Goal: Task Accomplishment & Management: Use online tool/utility

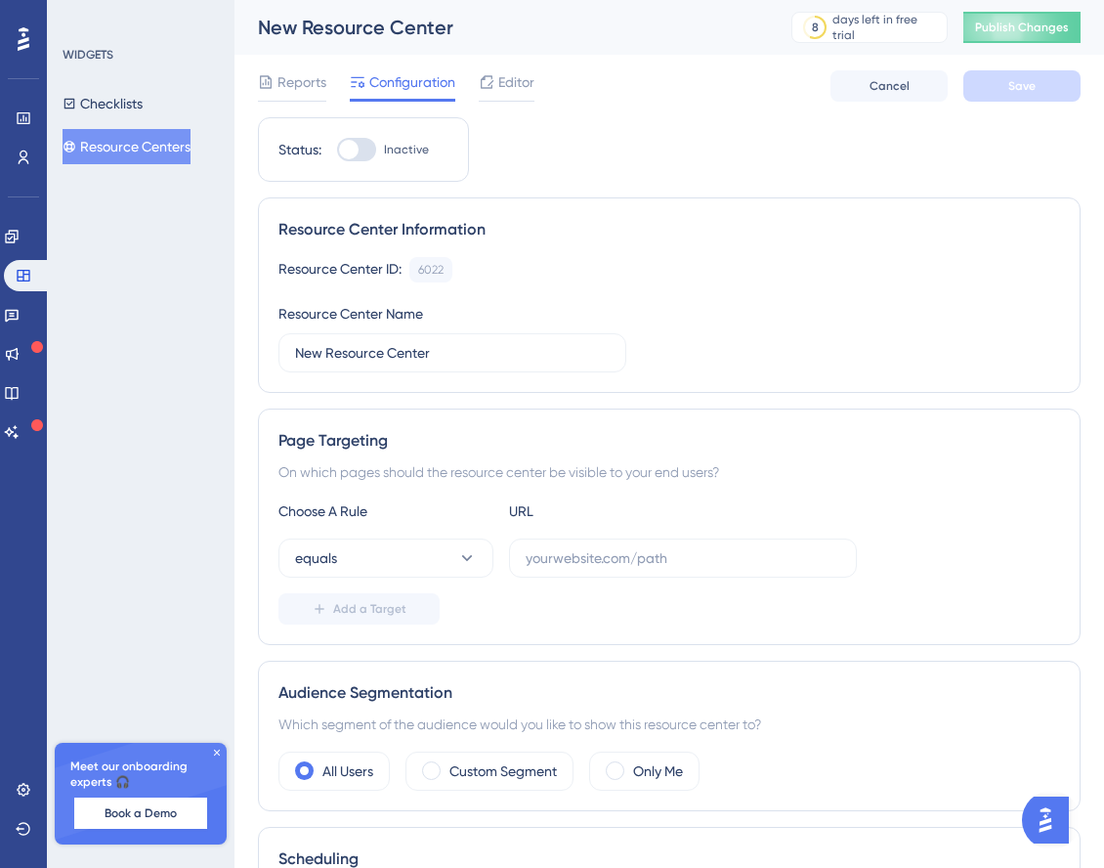
click at [152, 146] on button "Resource Centers" at bounding box center [127, 146] width 128 height 35
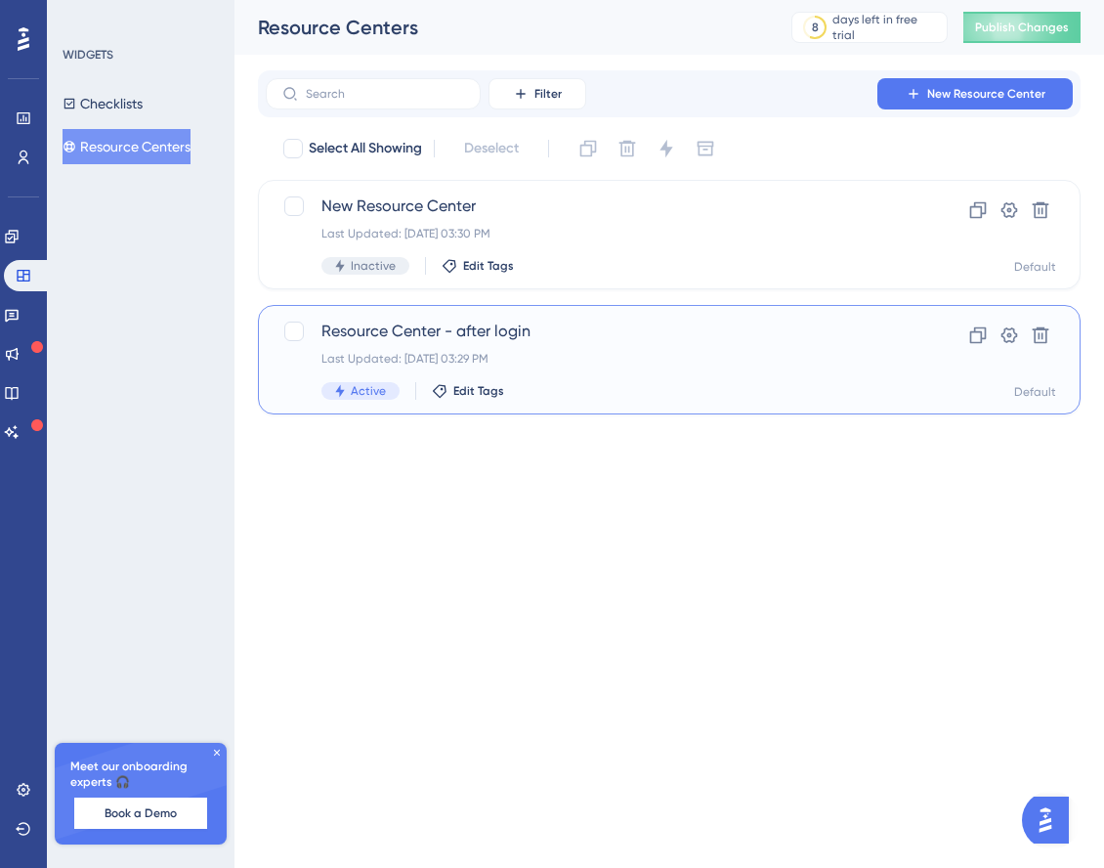
click at [565, 358] on div "Last Updated: Oct 01 2025, 03:29 PM" at bounding box center [590, 359] width 539 height 16
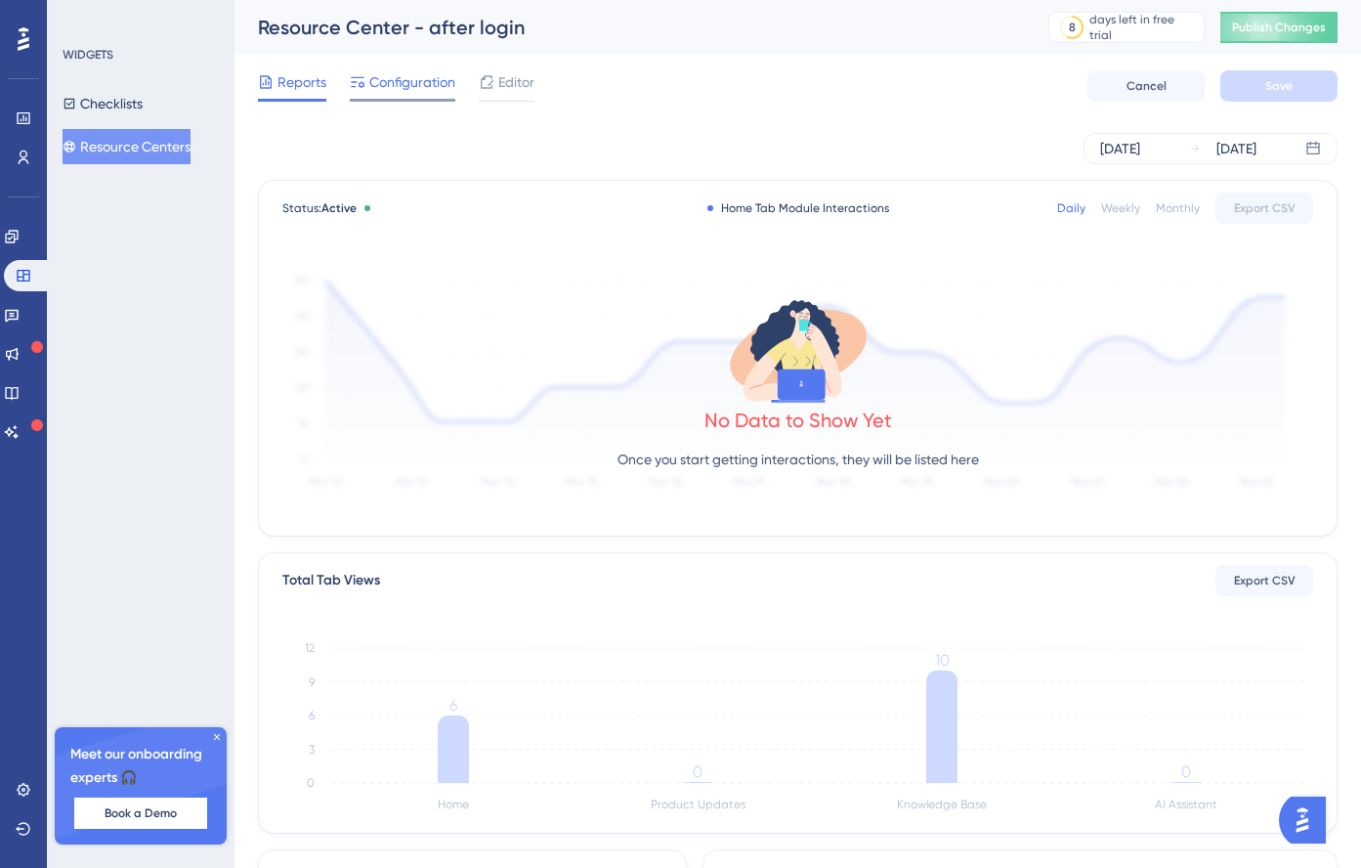
click at [444, 83] on span "Configuration" at bounding box center [412, 81] width 86 height 23
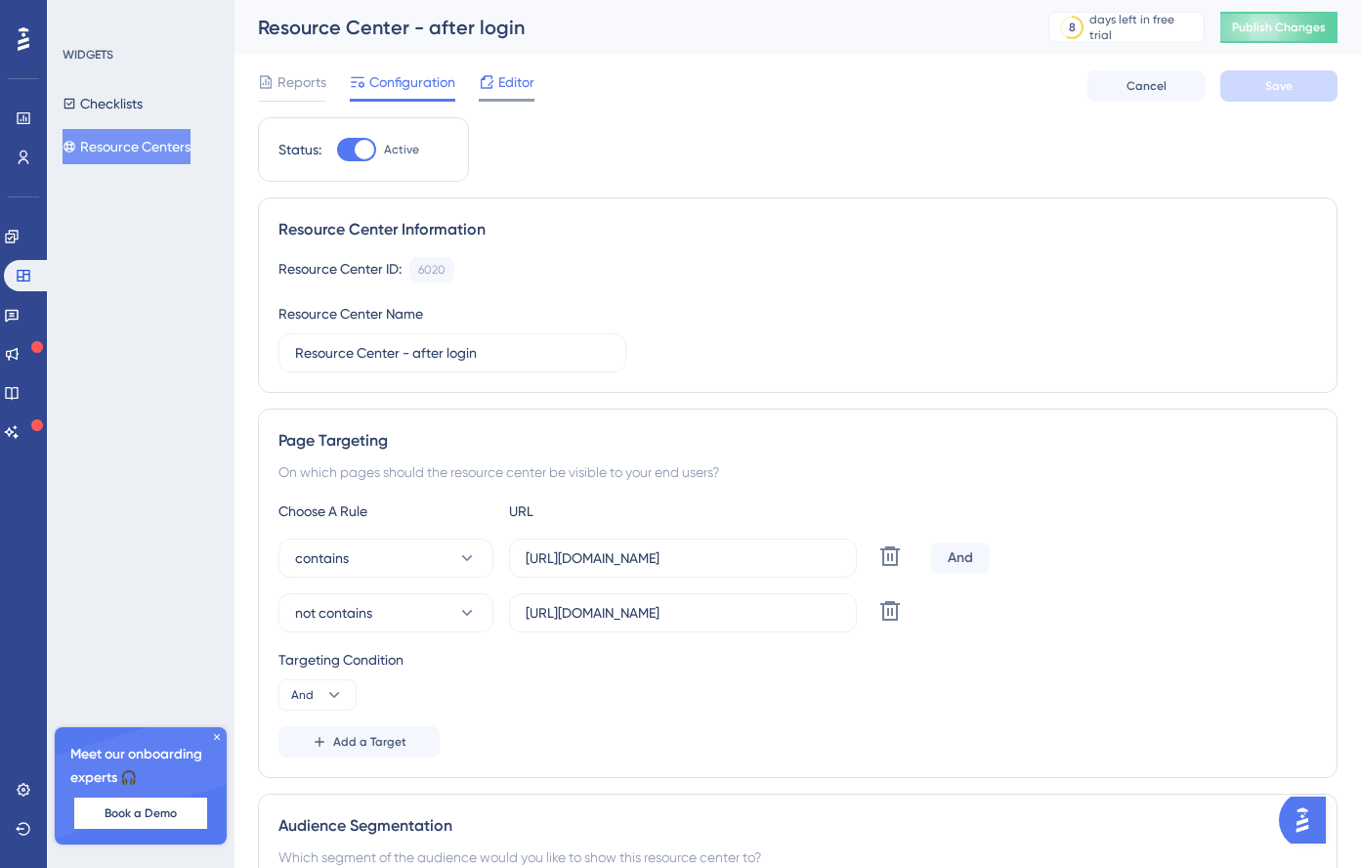
click at [497, 76] on div "Editor" at bounding box center [507, 81] width 56 height 23
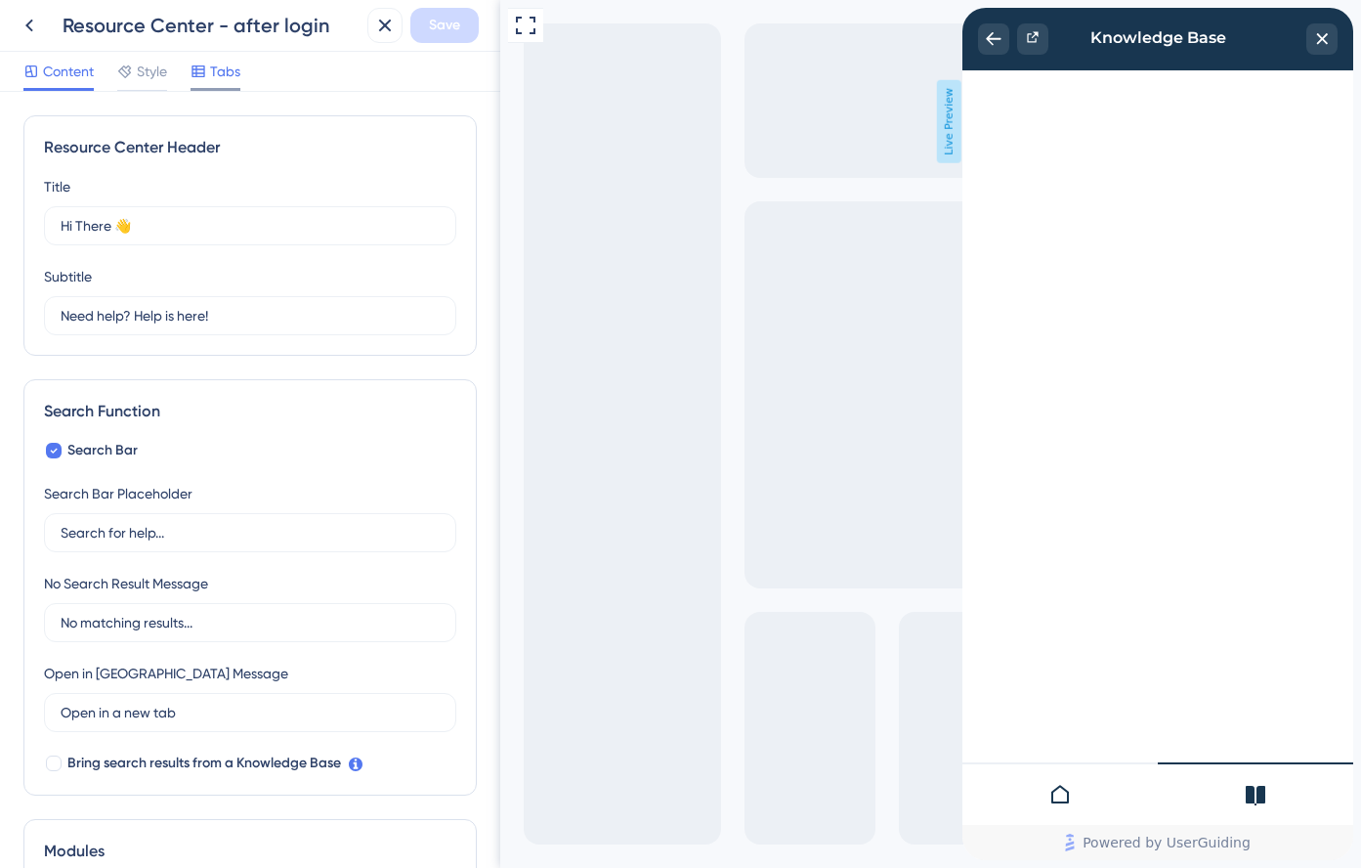
click at [209, 74] on div "Tabs" at bounding box center [216, 71] width 50 height 23
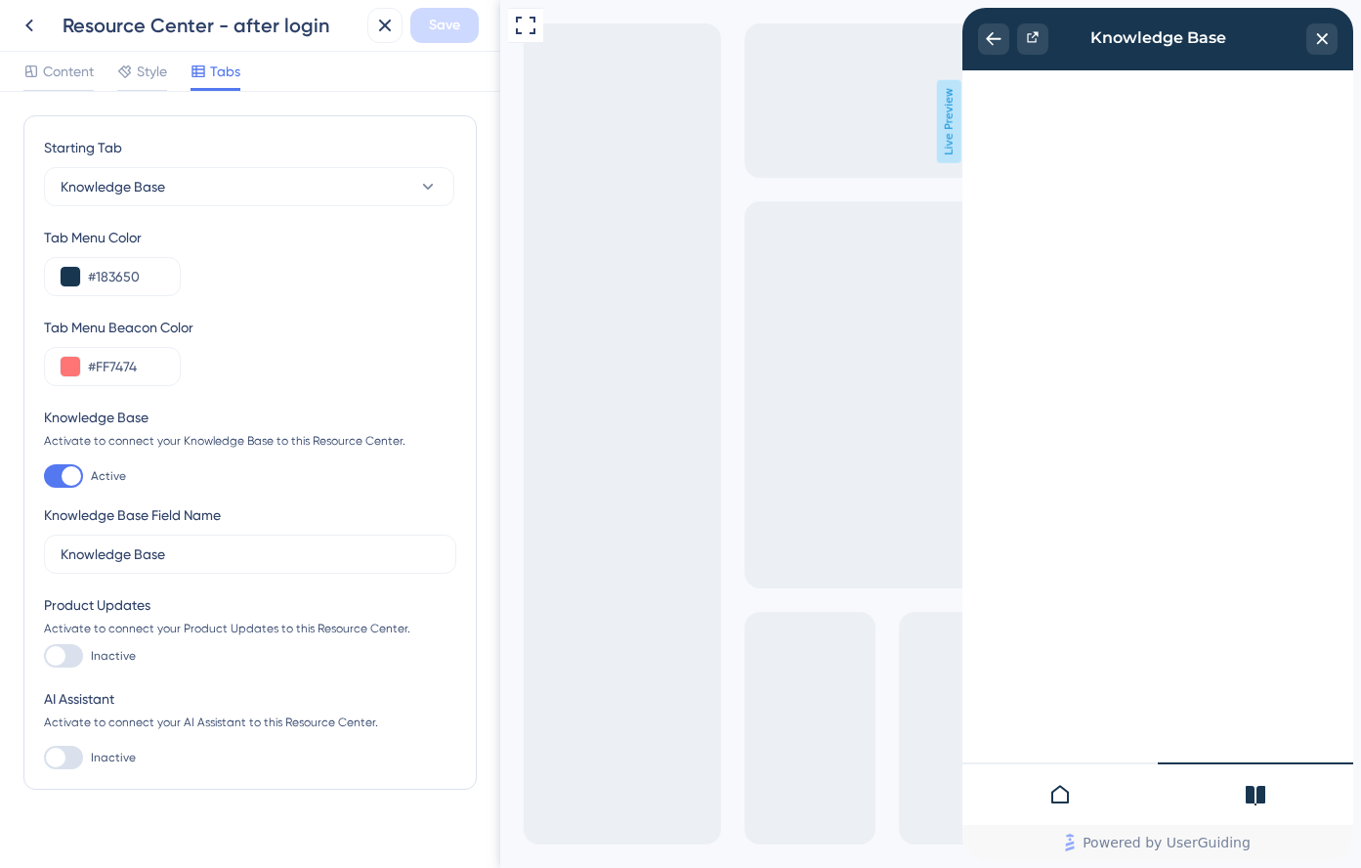
click at [1055, 789] on icon at bounding box center [1060, 794] width 18 height 19
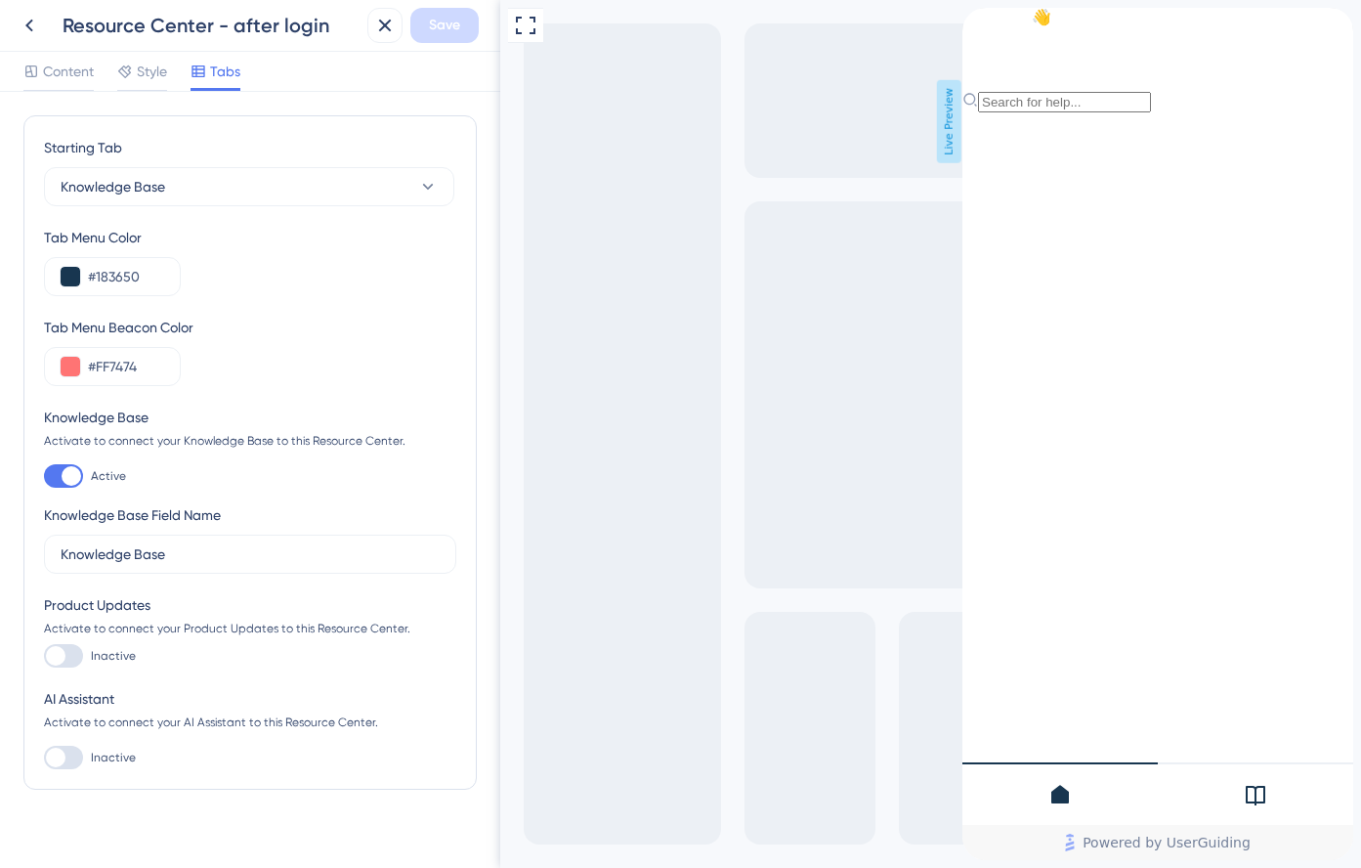
click at [1103, 782] on div at bounding box center [1255, 793] width 195 height 63
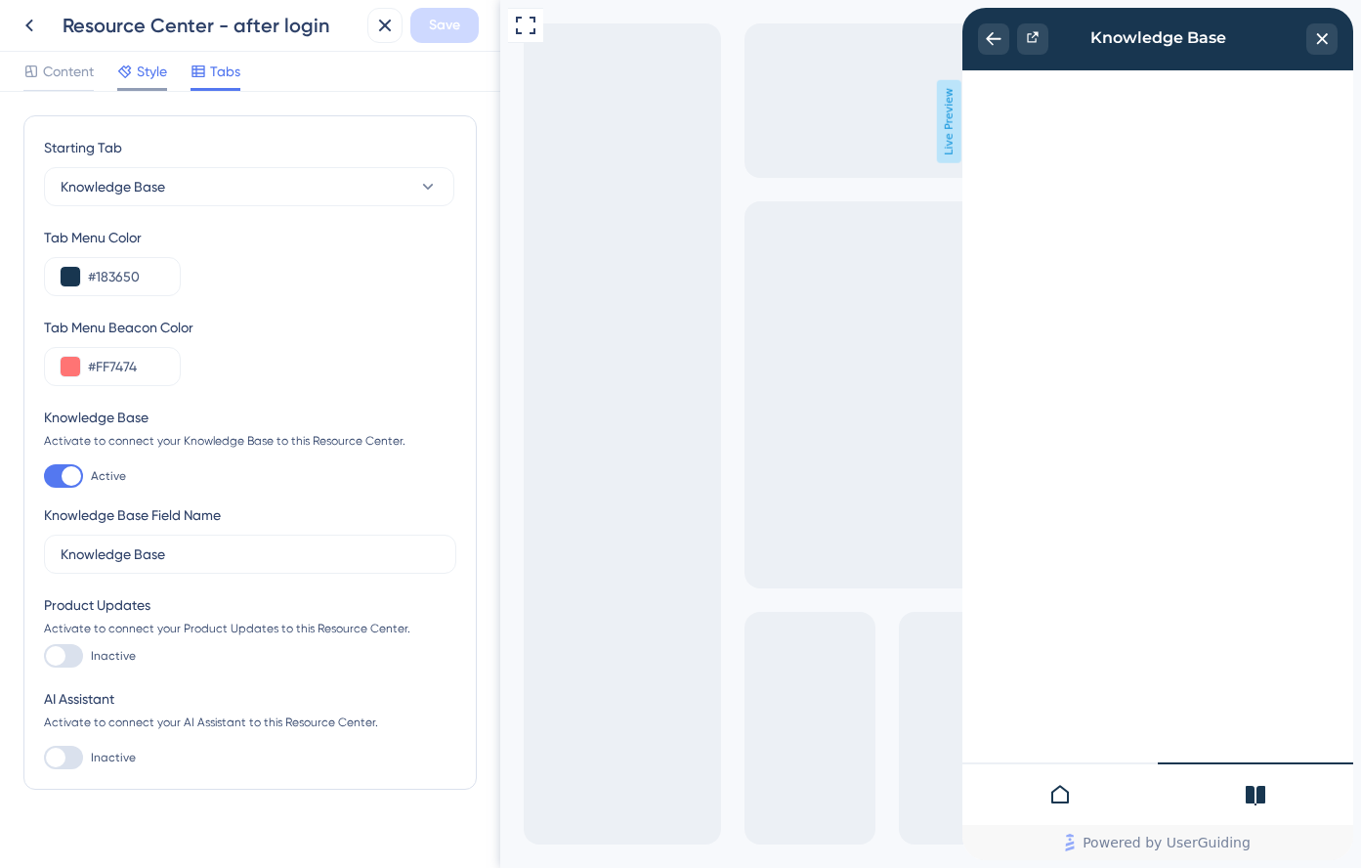
click at [141, 74] on span "Style" at bounding box center [152, 71] width 30 height 23
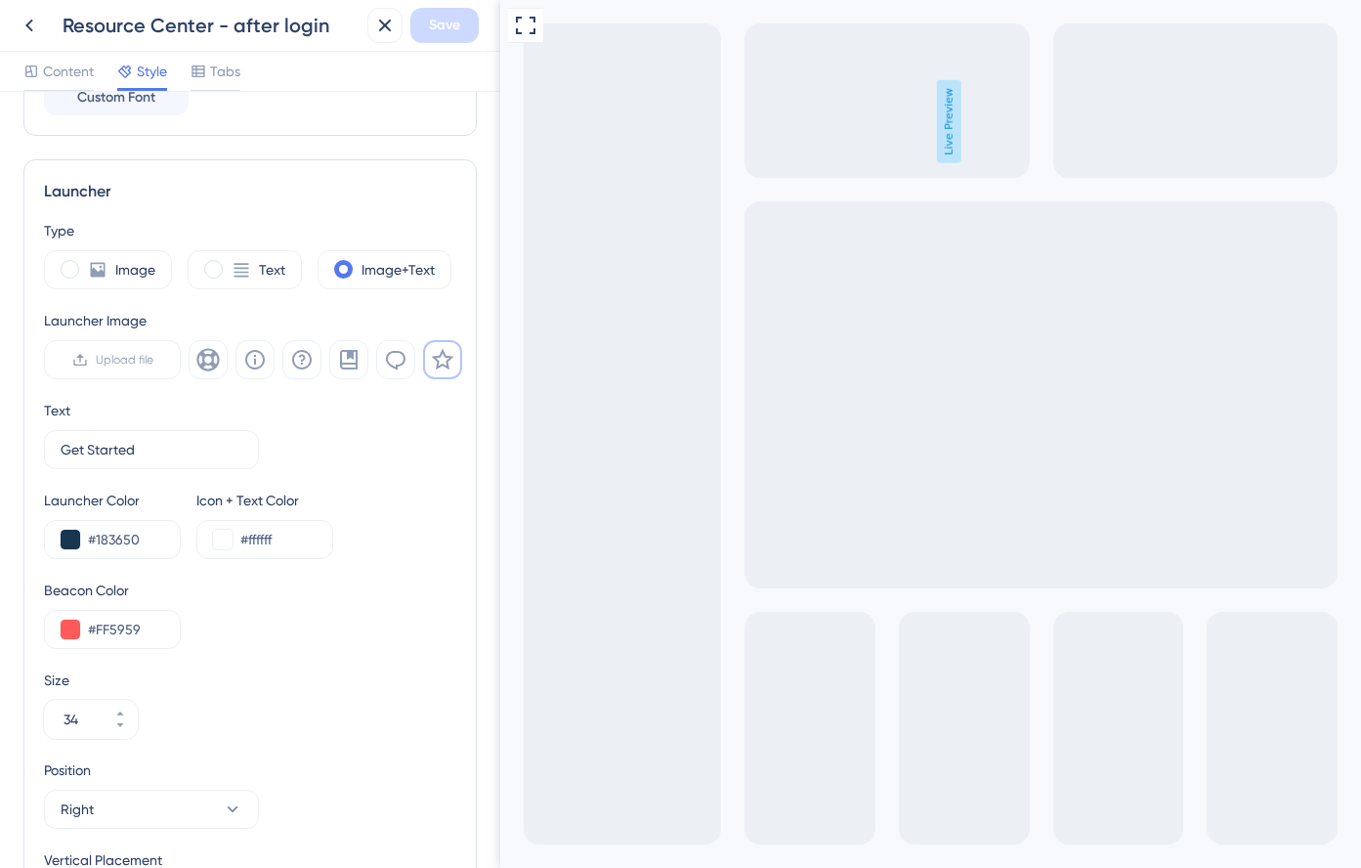
scroll to position [438, 0]
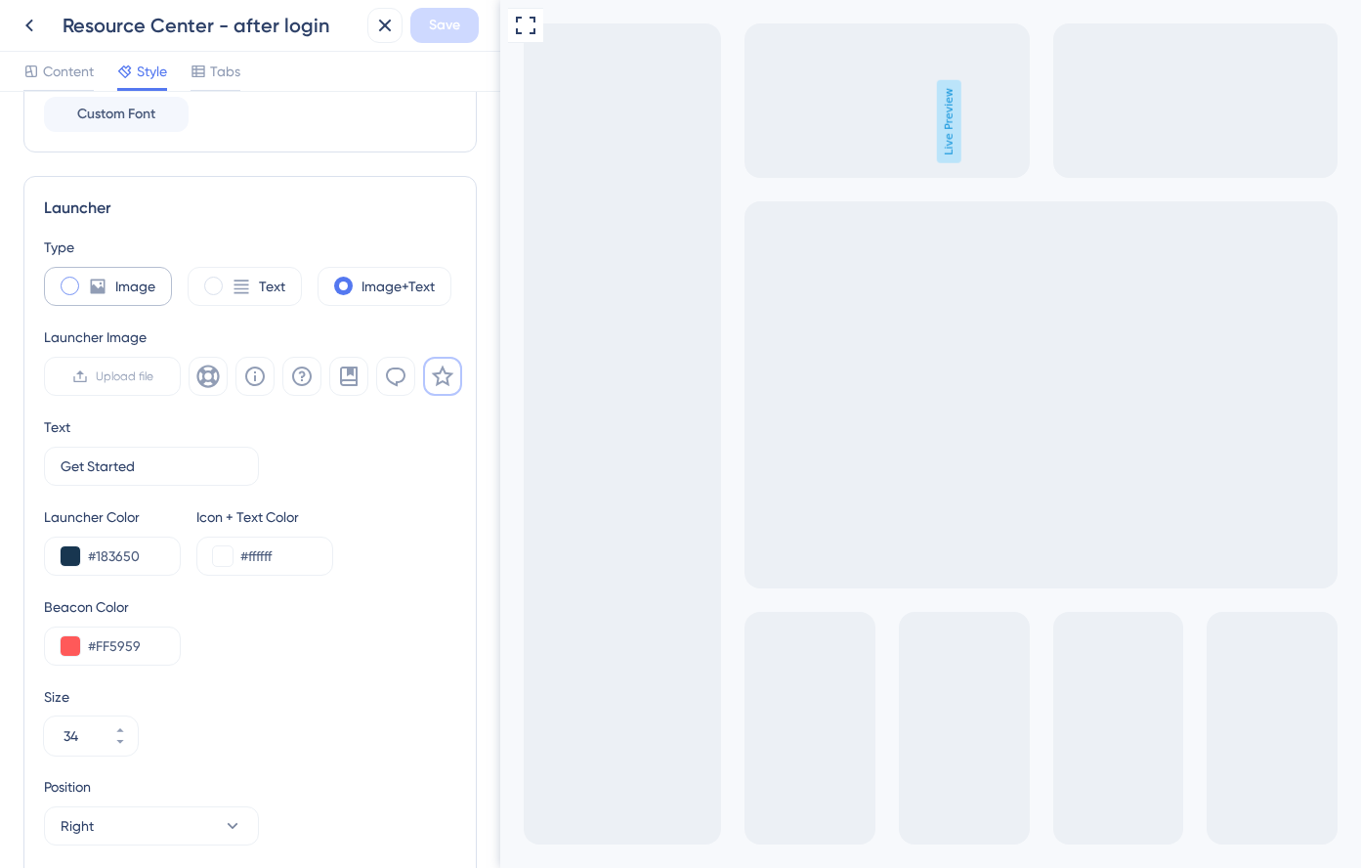
click at [99, 287] on icon at bounding box center [98, 286] width 15 height 15
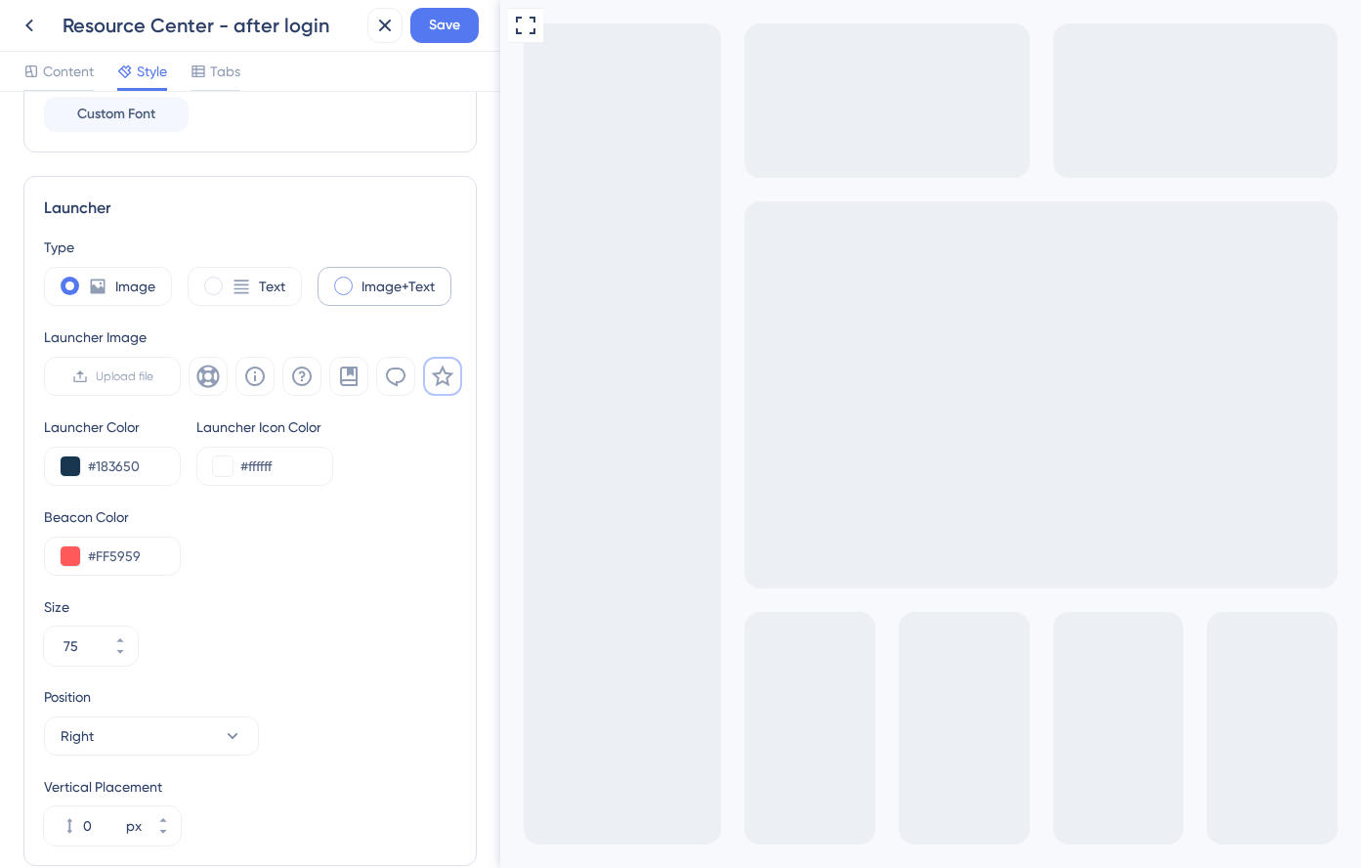
click at [350, 291] on span at bounding box center [343, 286] width 19 height 19
click at [359, 279] on input "radio" at bounding box center [359, 279] width 0 height 0
type input "34"
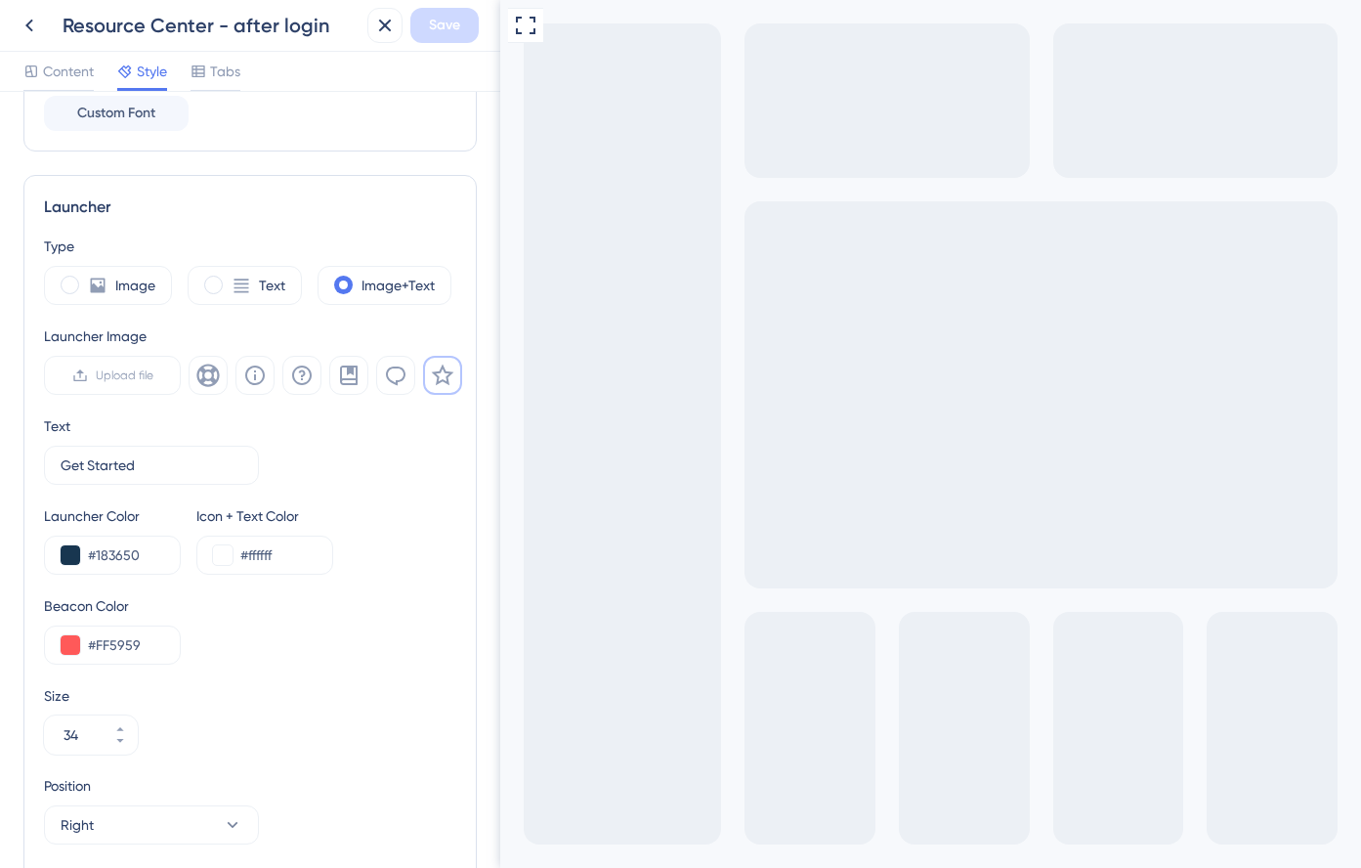
scroll to position [455, 0]
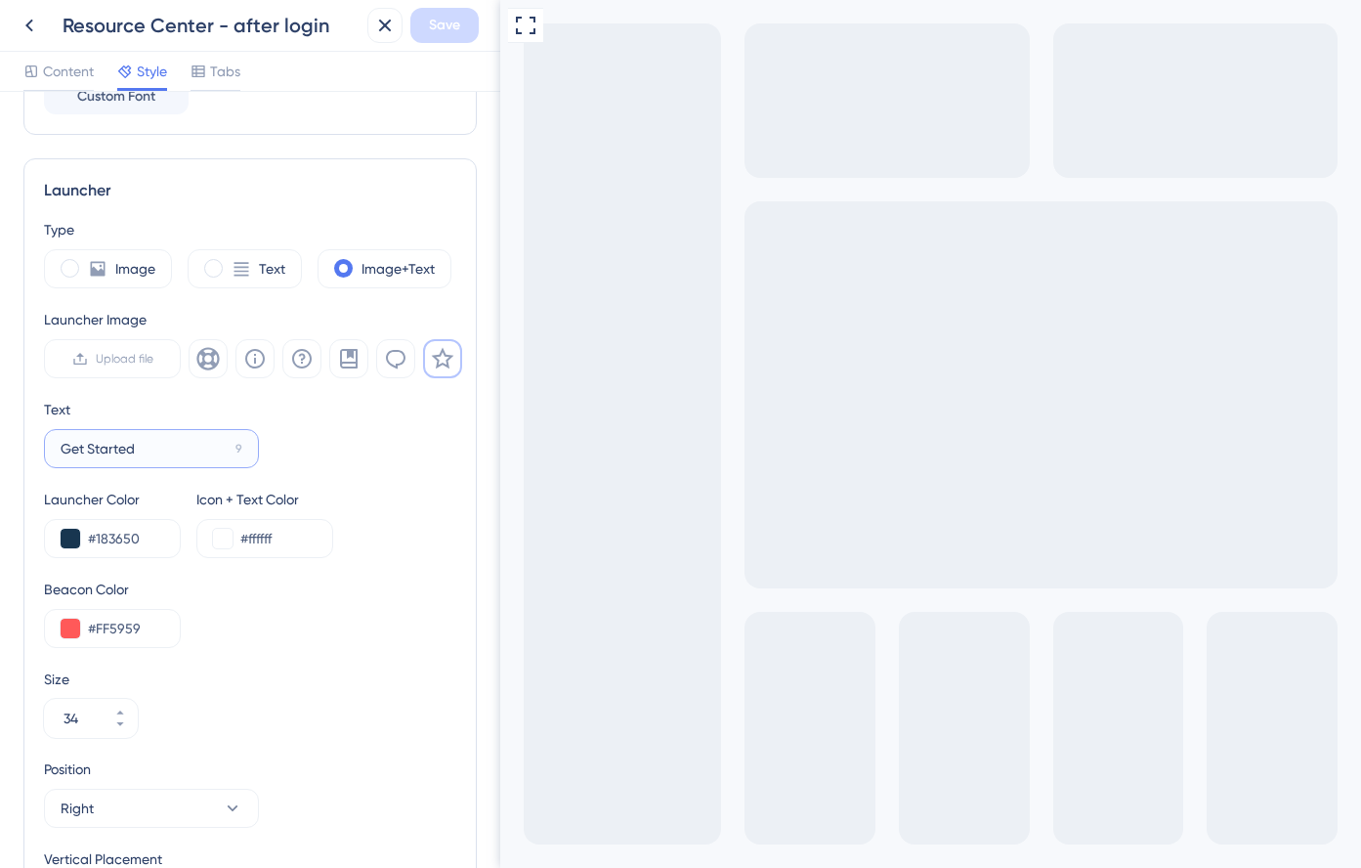
click at [112, 447] on input "Get Started" at bounding box center [144, 448] width 167 height 21
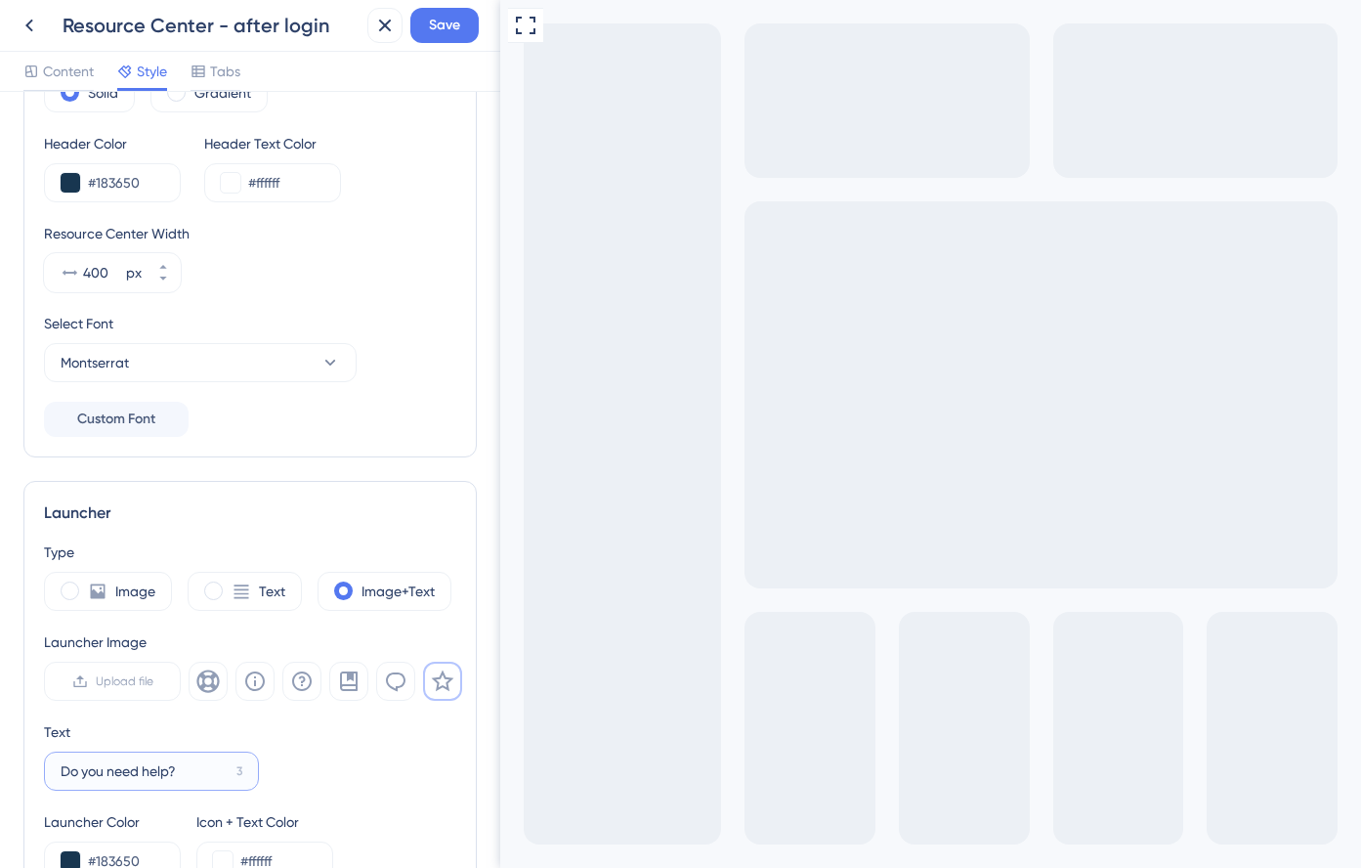
scroll to position [0, 0]
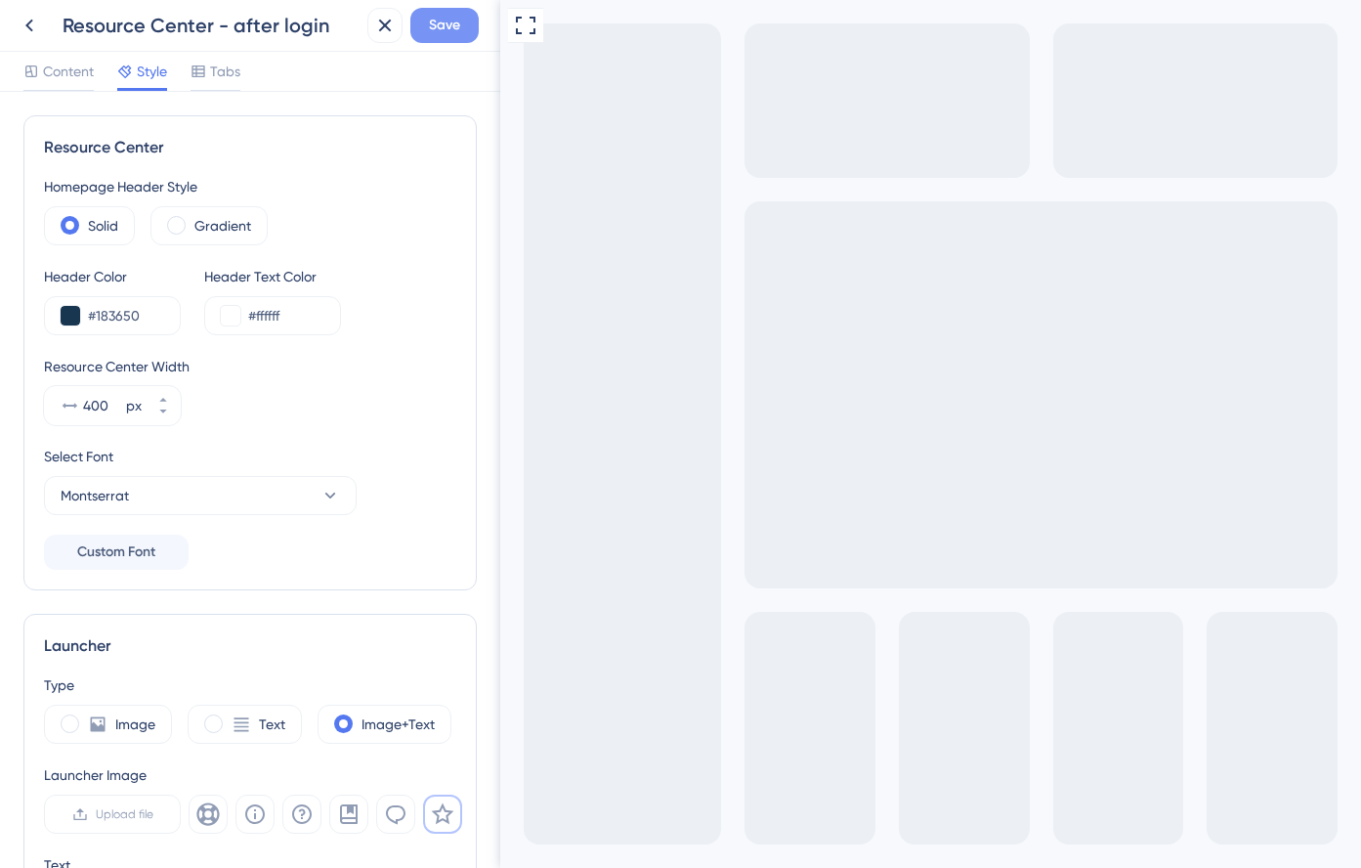
type input "Do you need help?"
click at [448, 34] on span "Save" at bounding box center [444, 25] width 31 height 23
click at [71, 71] on span "Content" at bounding box center [68, 71] width 51 height 23
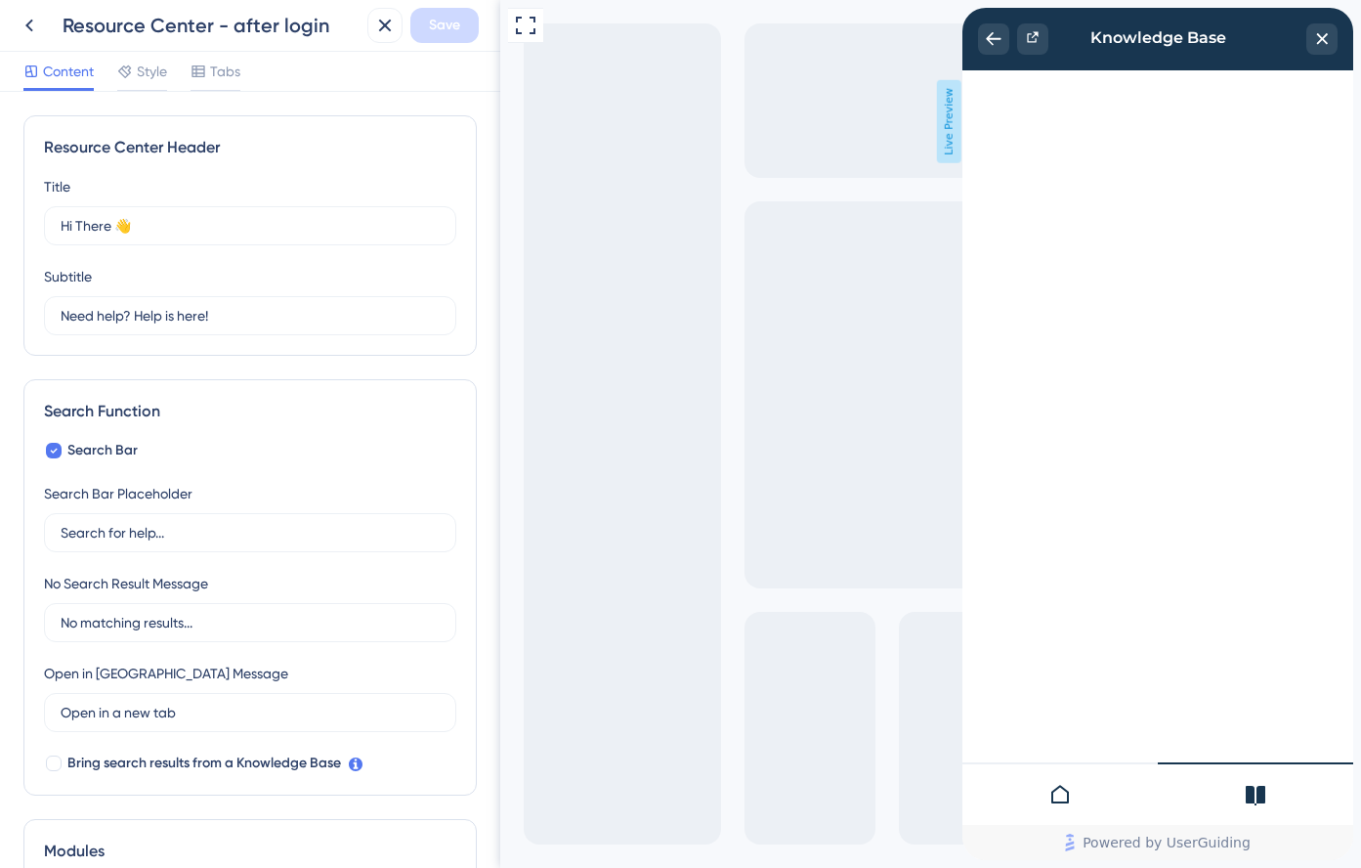
click at [1074, 805] on div at bounding box center [1060, 793] width 195 height 63
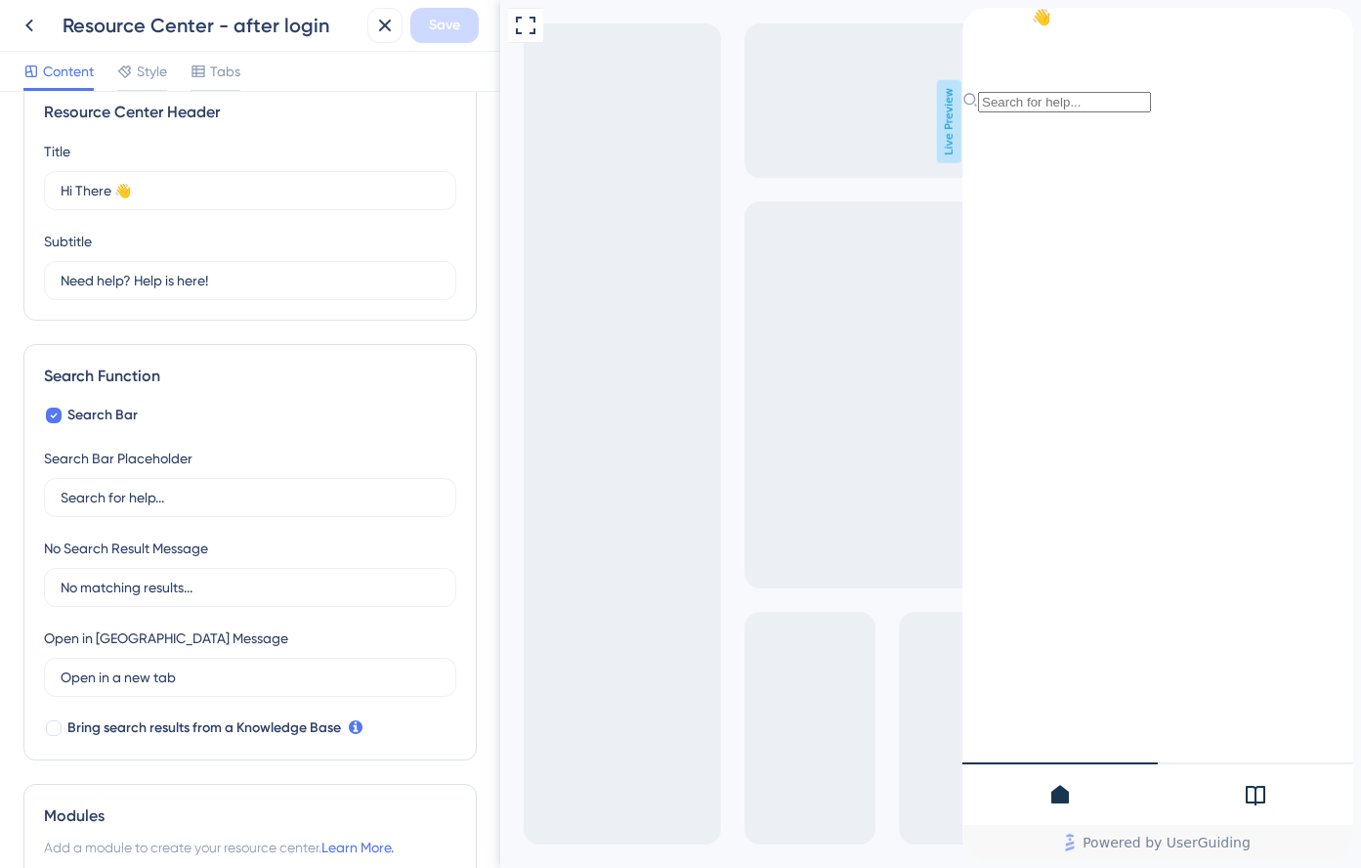
scroll to position [37, 0]
click at [58, 412] on div at bounding box center [54, 414] width 16 height 16
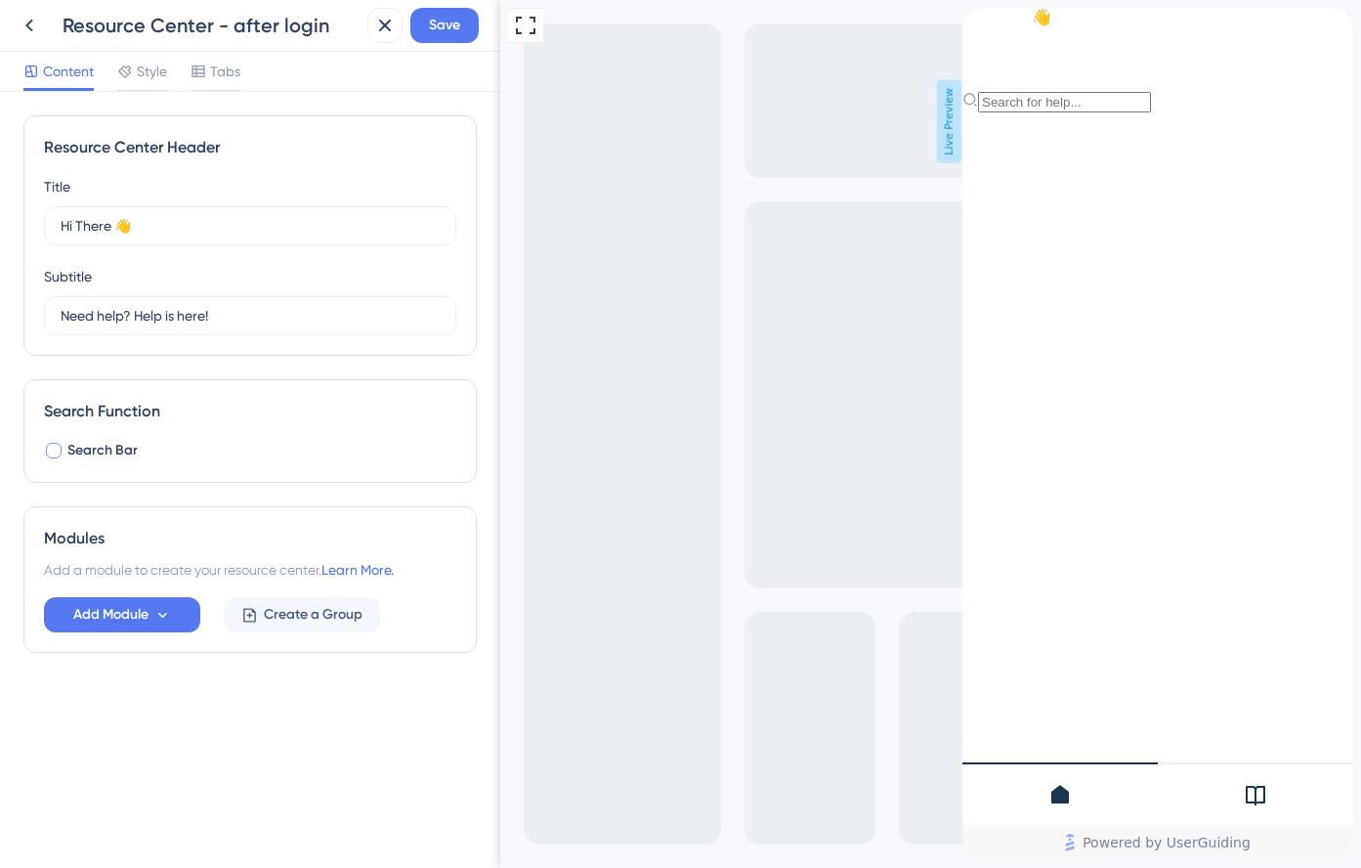
scroll to position [0, 0]
click at [57, 451] on div at bounding box center [54, 451] width 16 height 16
checkbox input "true"
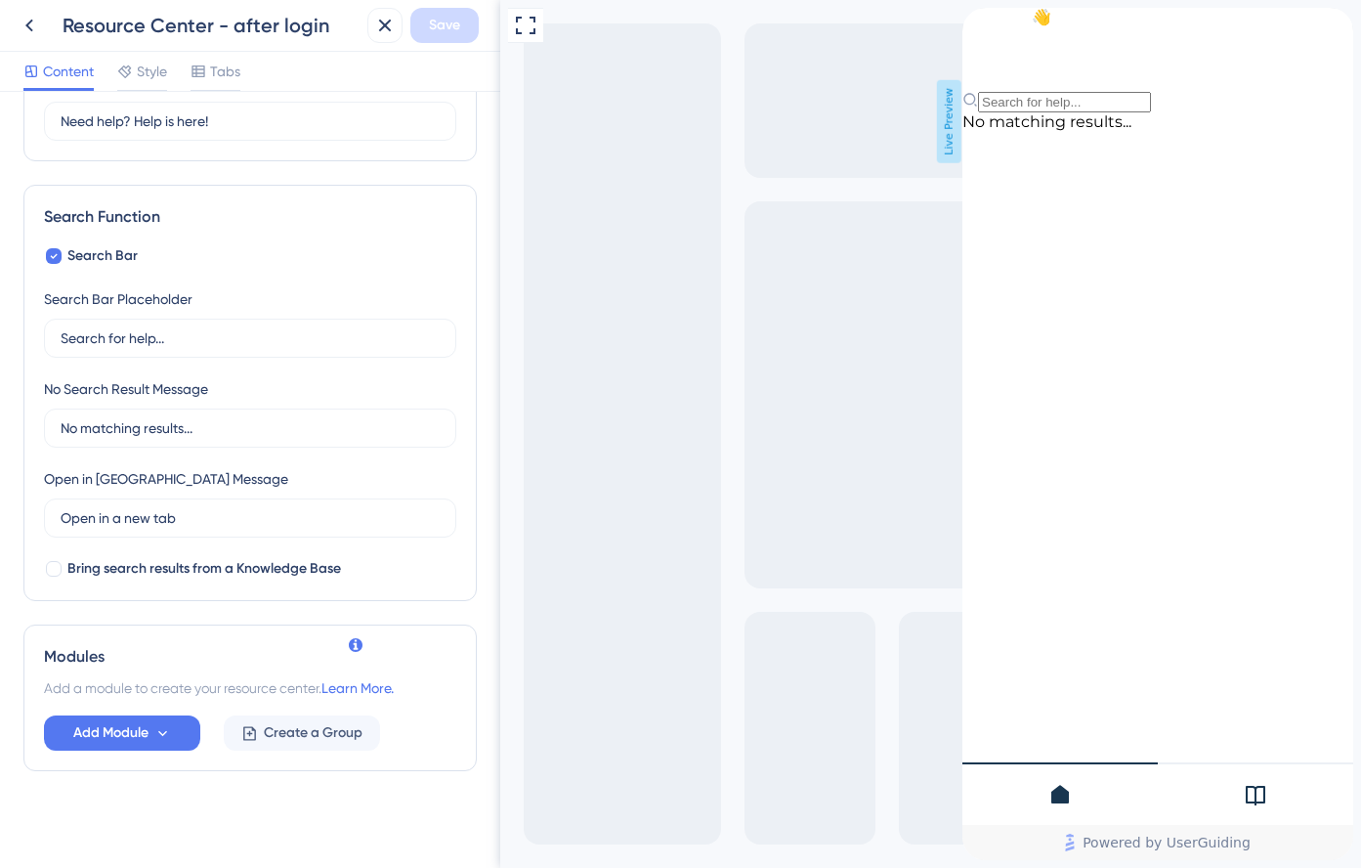
scroll to position [199, 0]
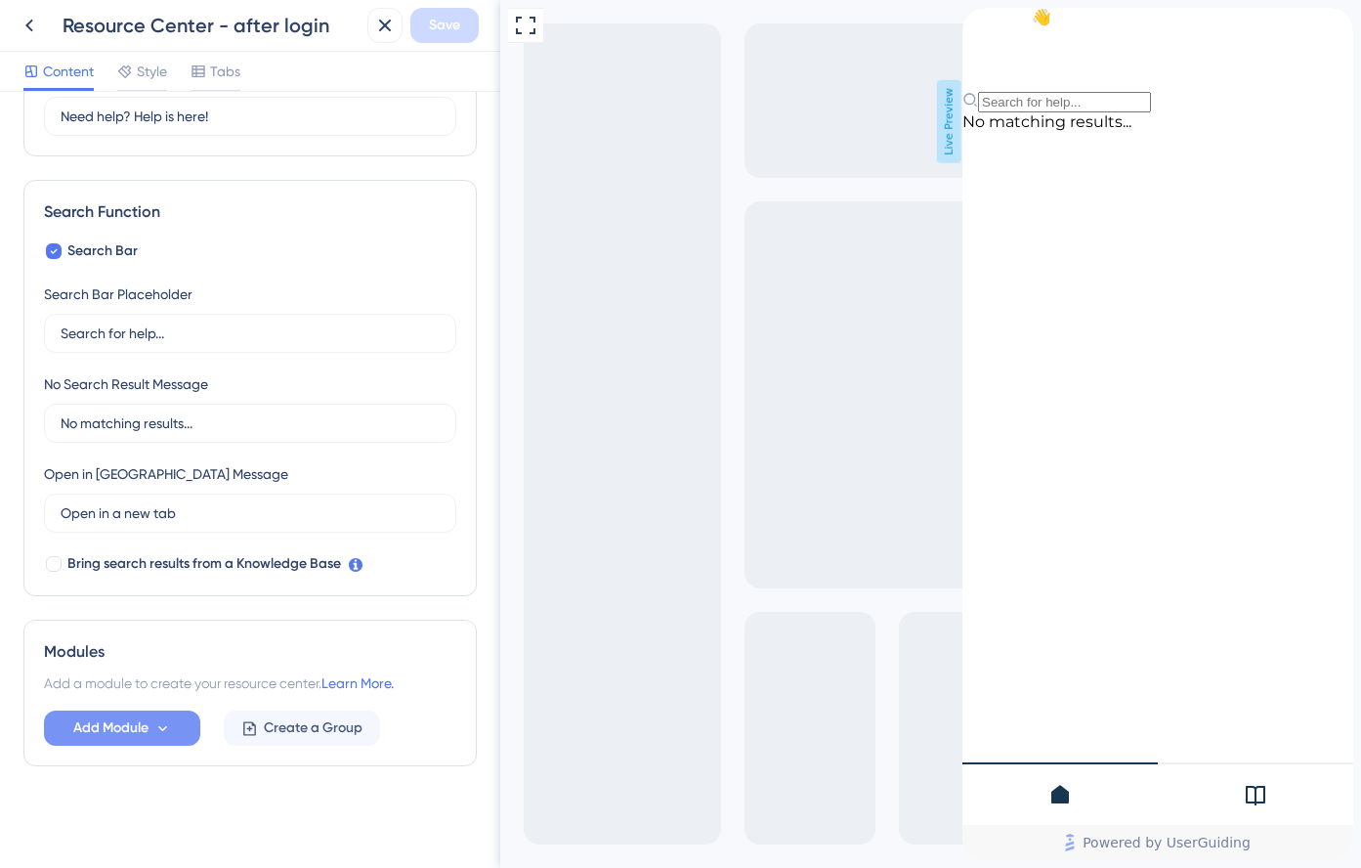
click at [155, 727] on icon at bounding box center [162, 728] width 17 height 17
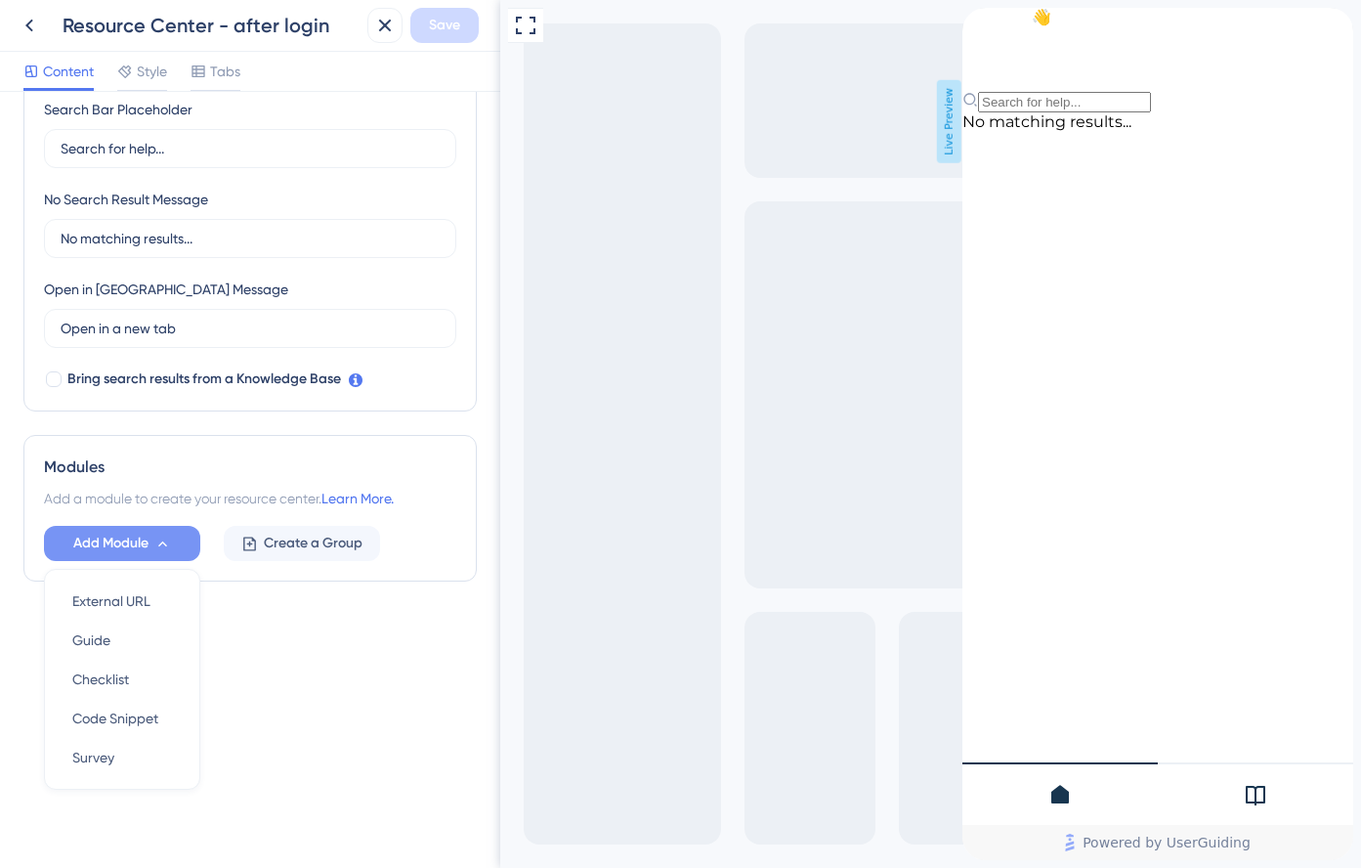
click at [308, 637] on div "Resource Center Header Title Hi There 👋 17 Hi There 👋 Subtitle Need help? Help …" at bounding box center [249, 195] width 453 height 928
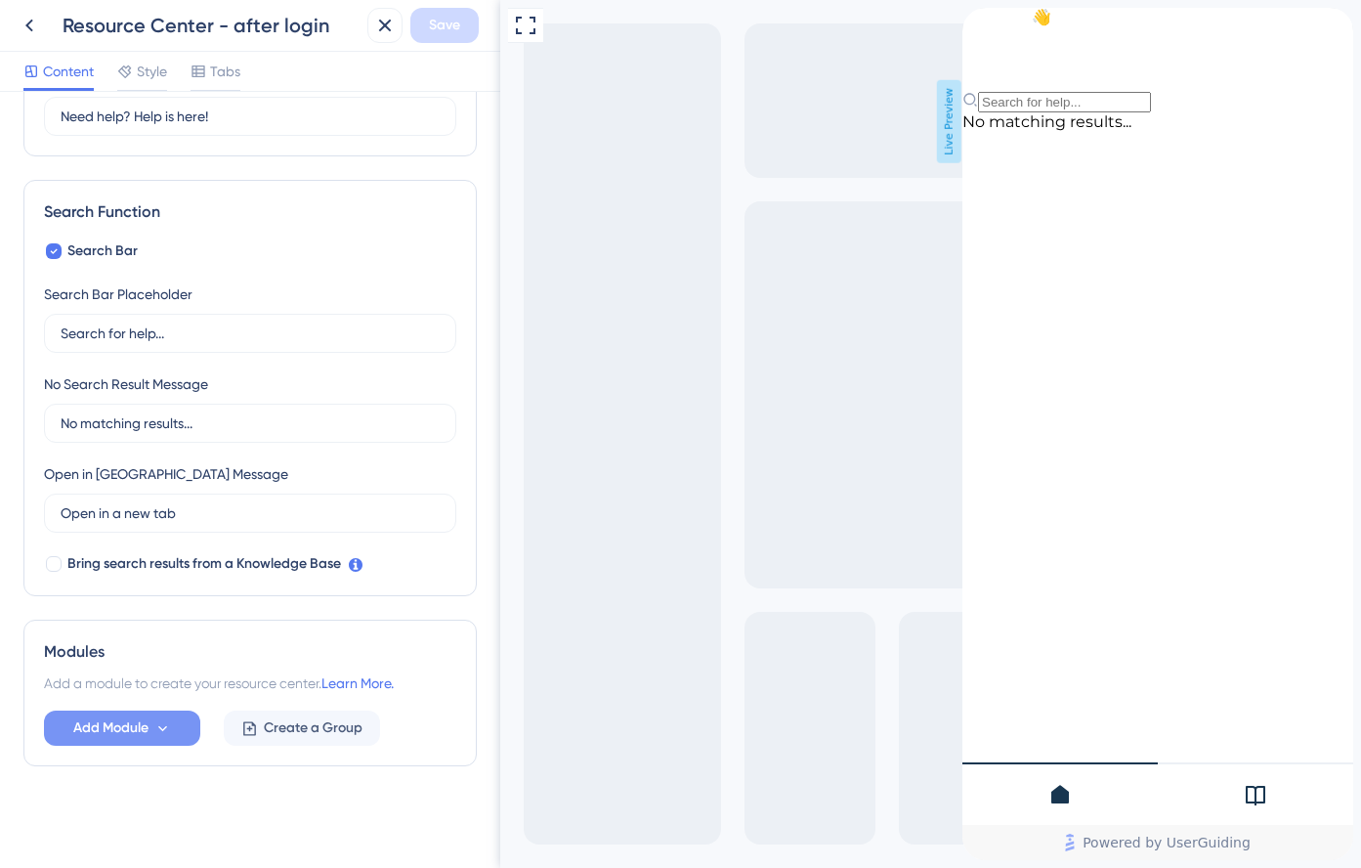
scroll to position [199, 0]
click at [372, 675] on link "Learn More." at bounding box center [357, 683] width 72 height 16
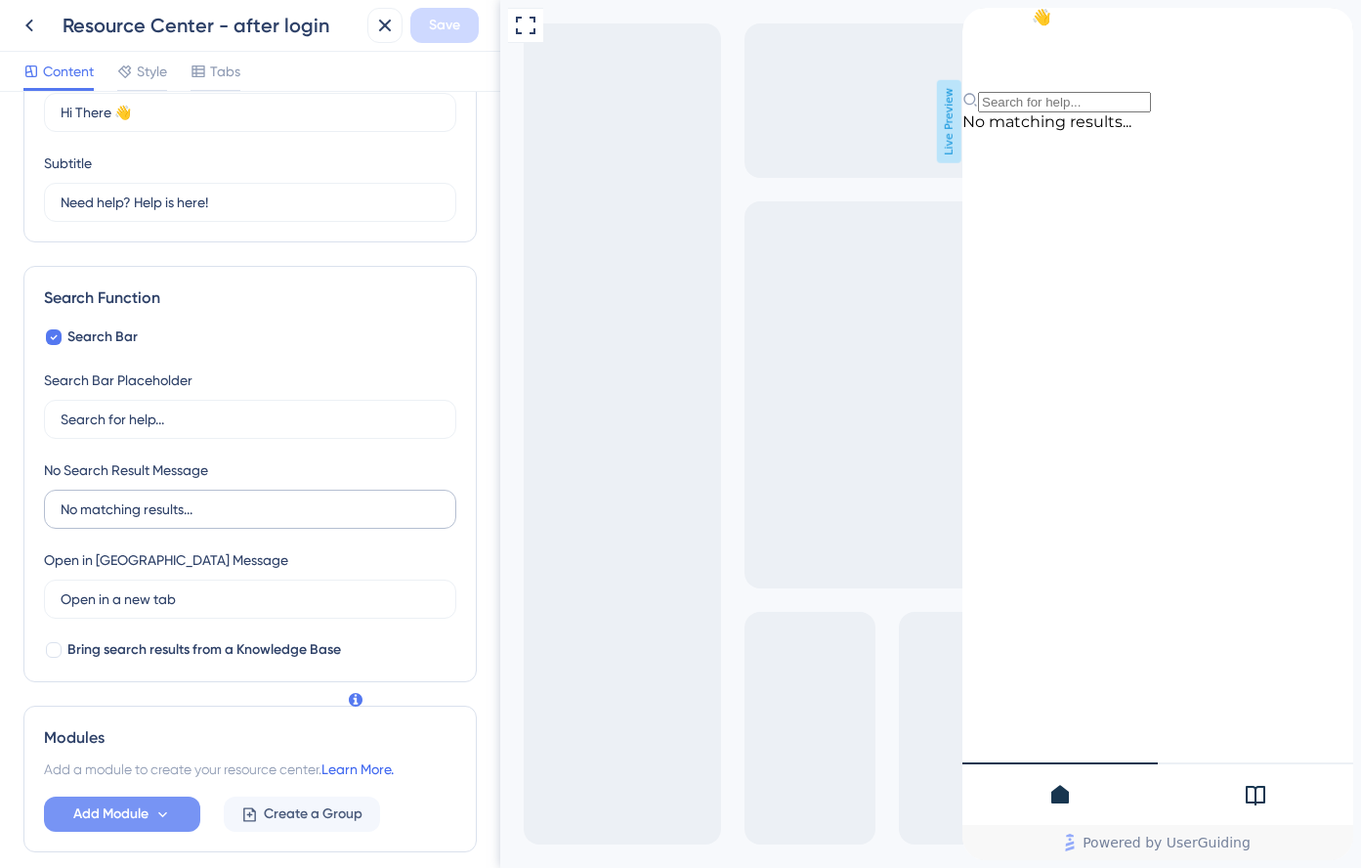
scroll to position [0, 0]
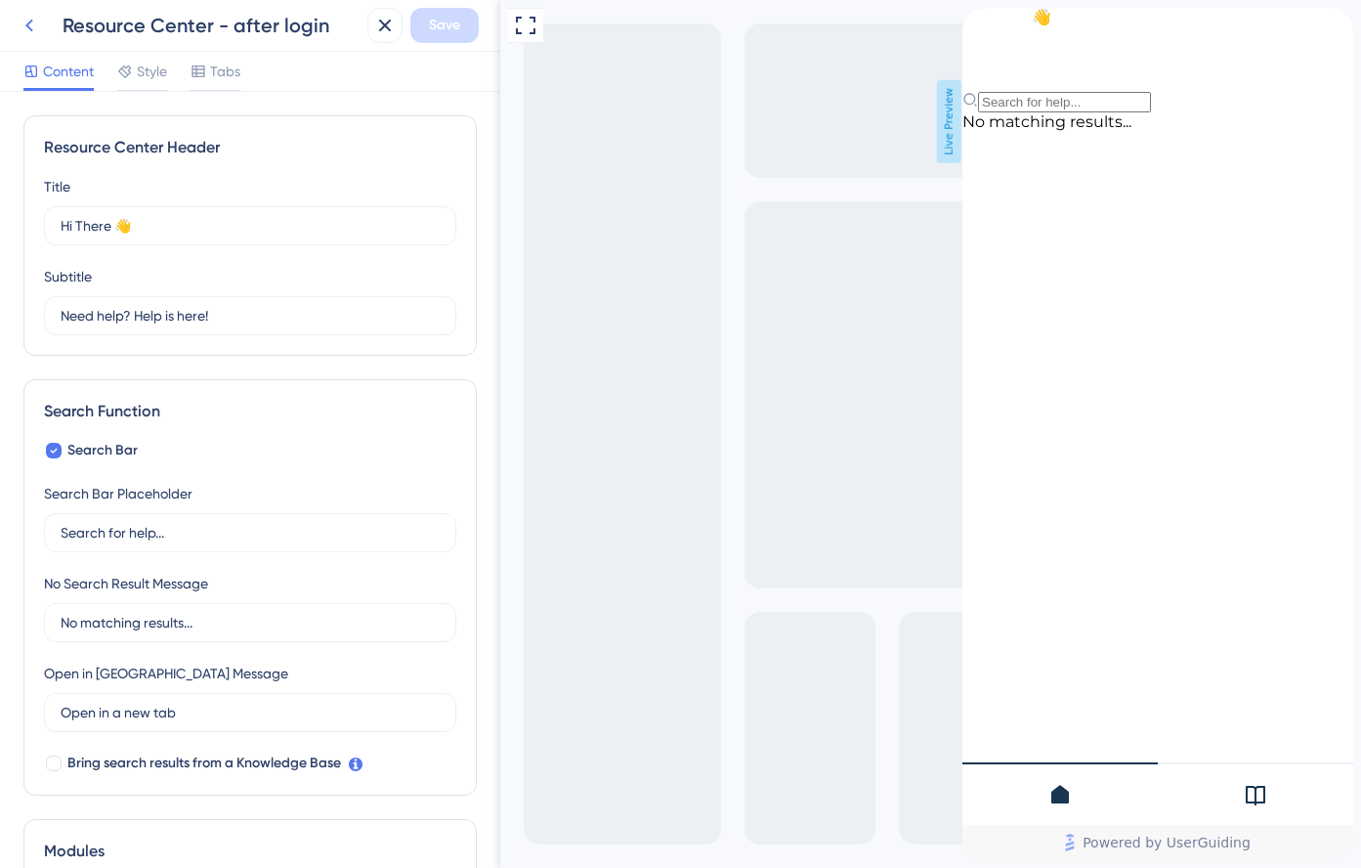
click at [36, 22] on icon at bounding box center [29, 25] width 23 height 23
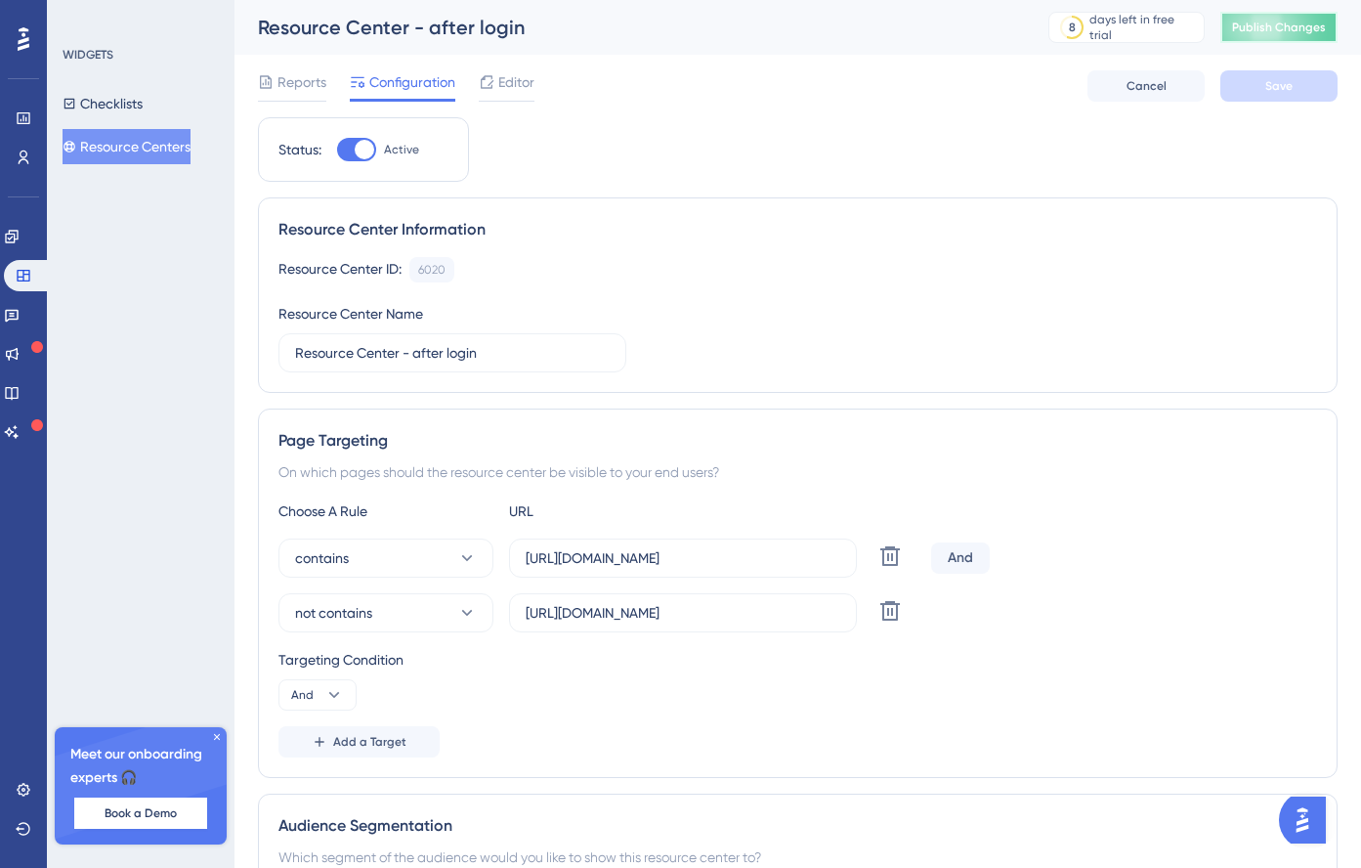
click at [1103, 19] on button "Publish Changes" at bounding box center [1279, 27] width 117 height 31
click at [24, 270] on icon at bounding box center [23, 276] width 13 height 12
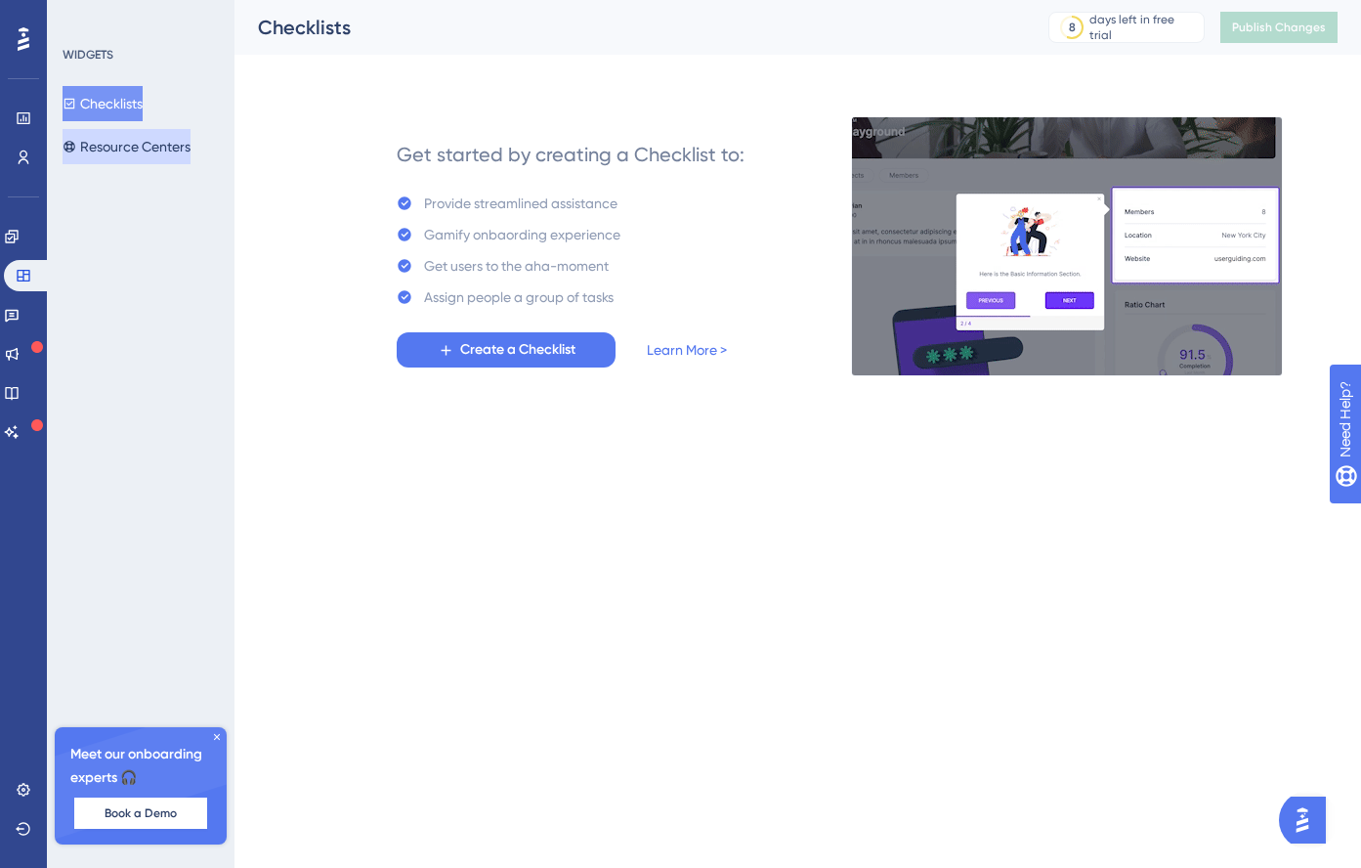
click at [124, 136] on button "Resource Centers" at bounding box center [127, 146] width 128 height 35
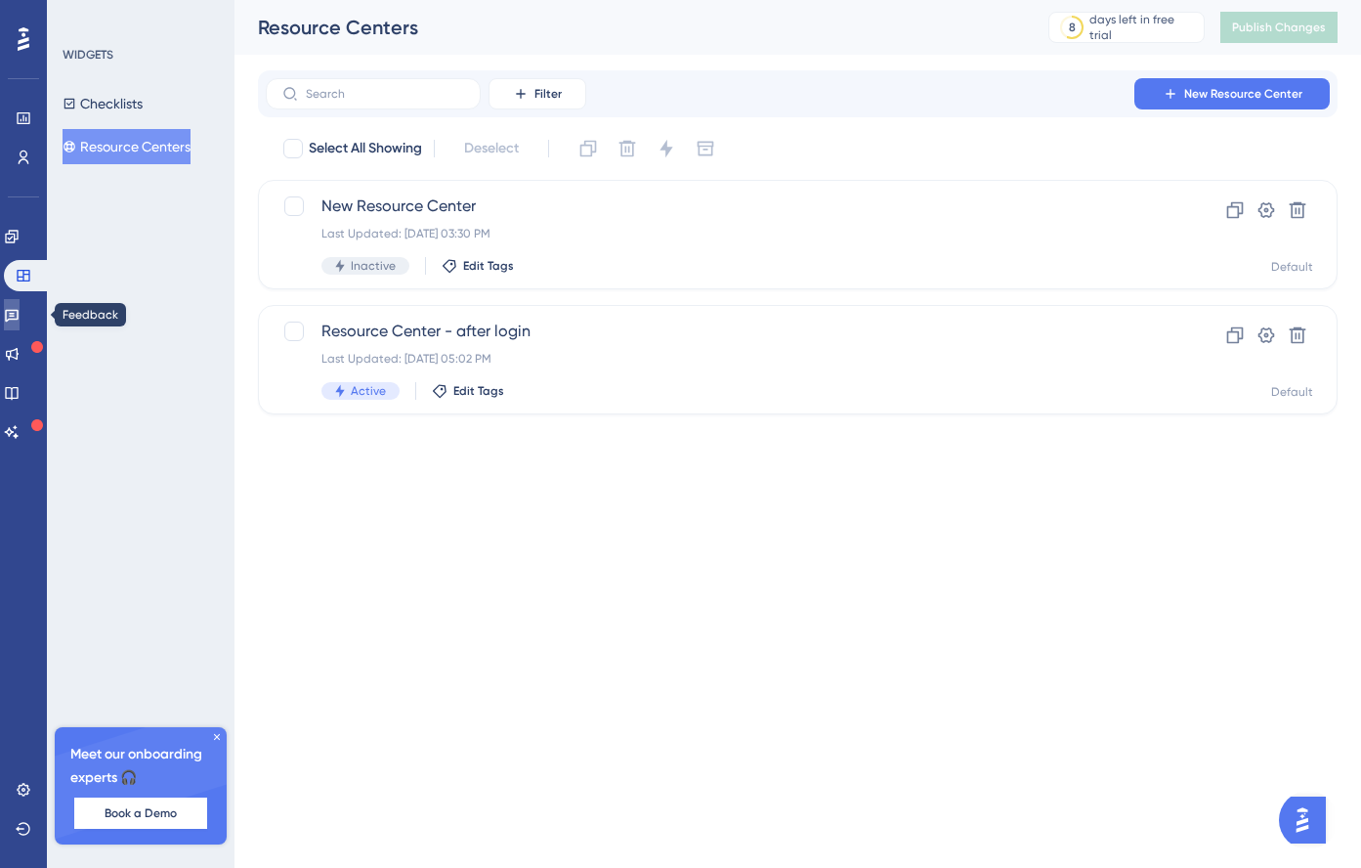
click at [20, 308] on icon at bounding box center [12, 315] width 16 height 16
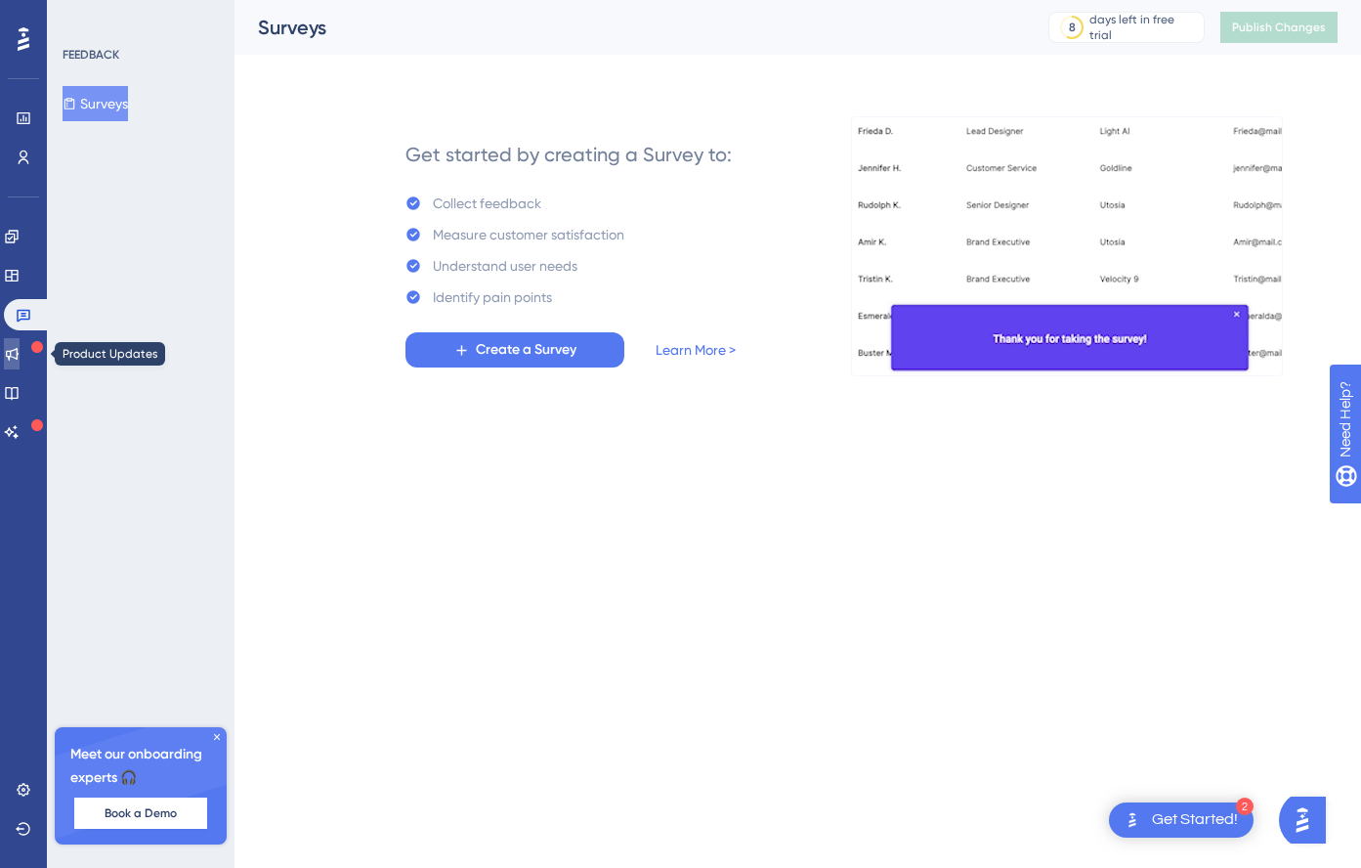
click at [20, 362] on link at bounding box center [12, 353] width 16 height 31
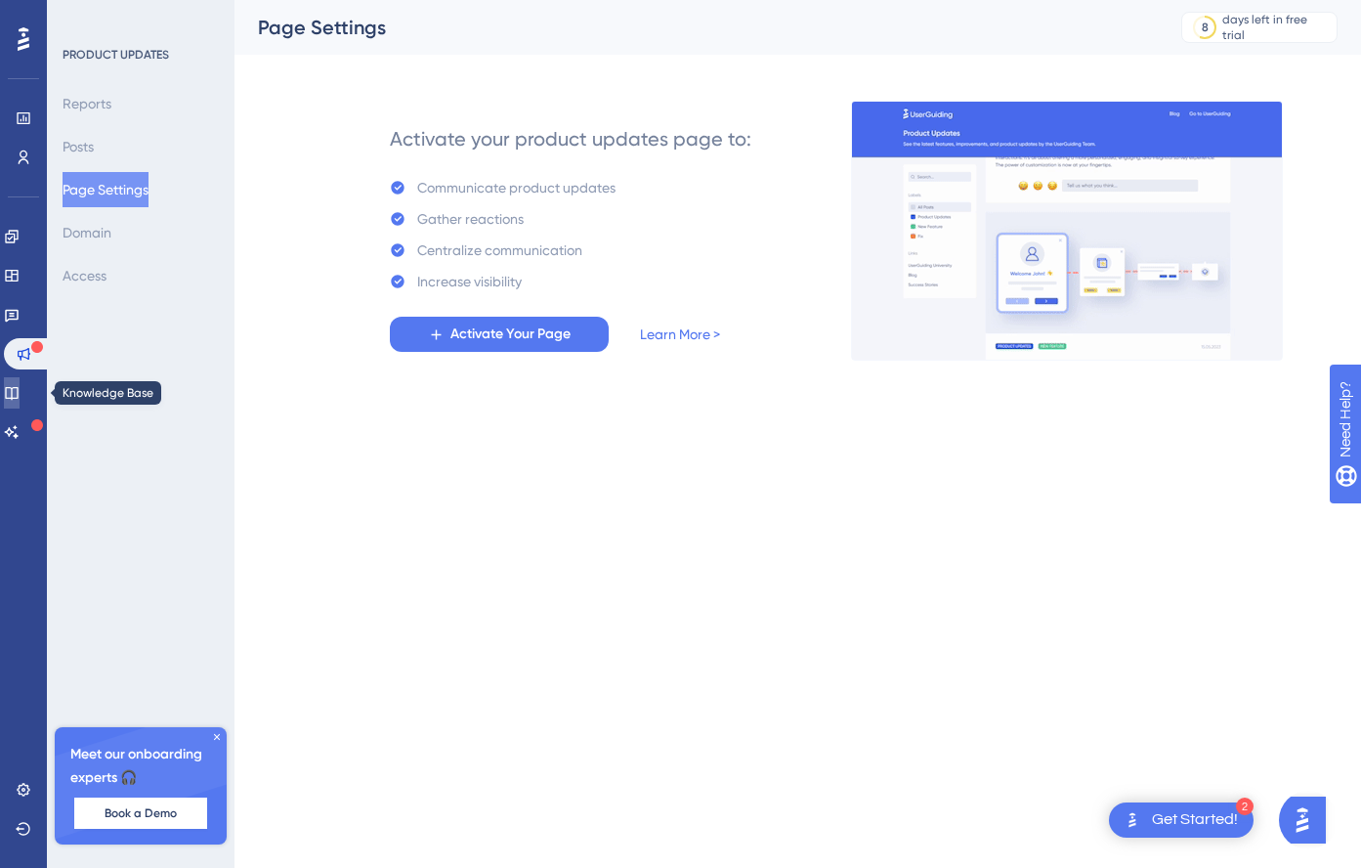
click at [20, 392] on icon at bounding box center [12, 393] width 16 height 16
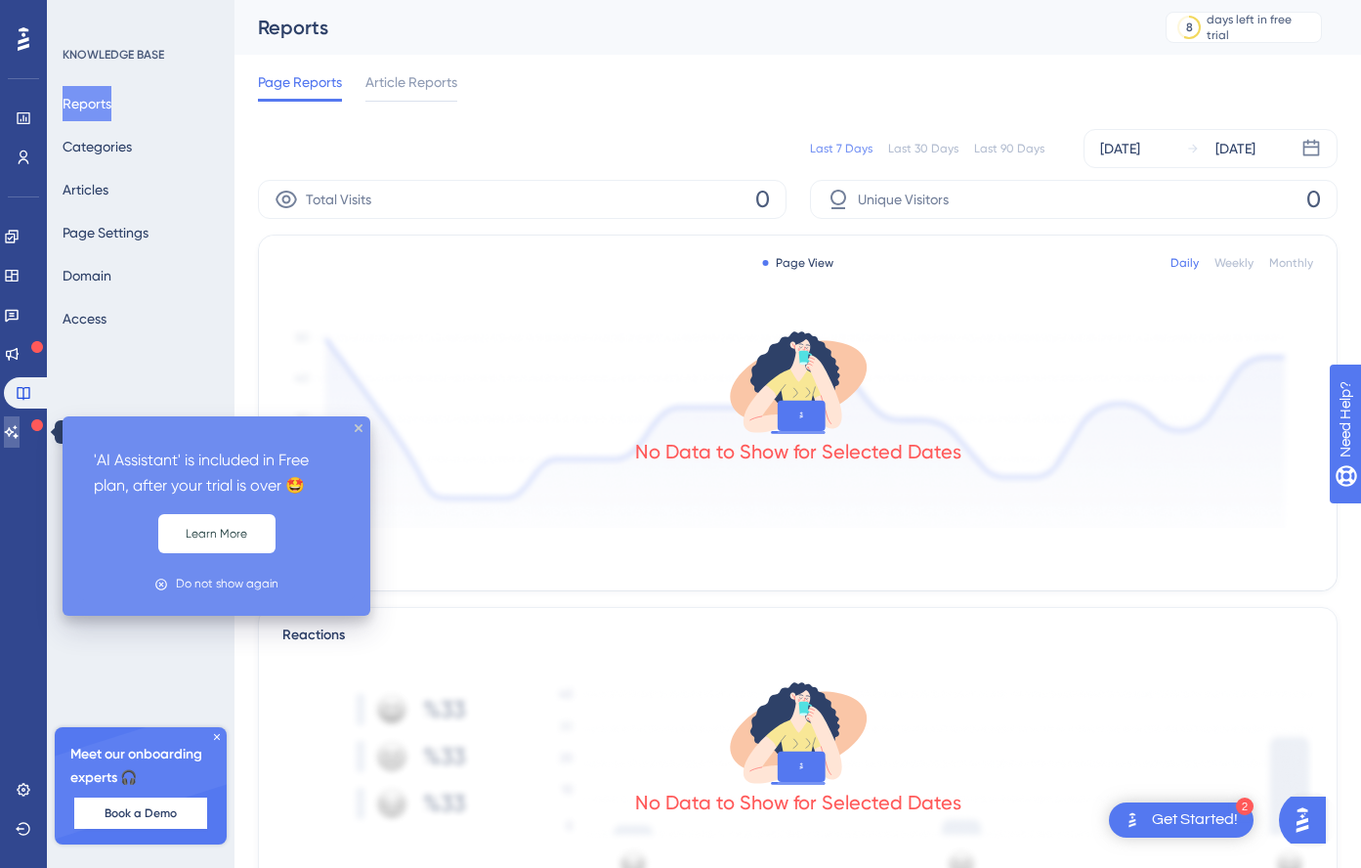
click at [19, 428] on icon at bounding box center [12, 431] width 14 height 13
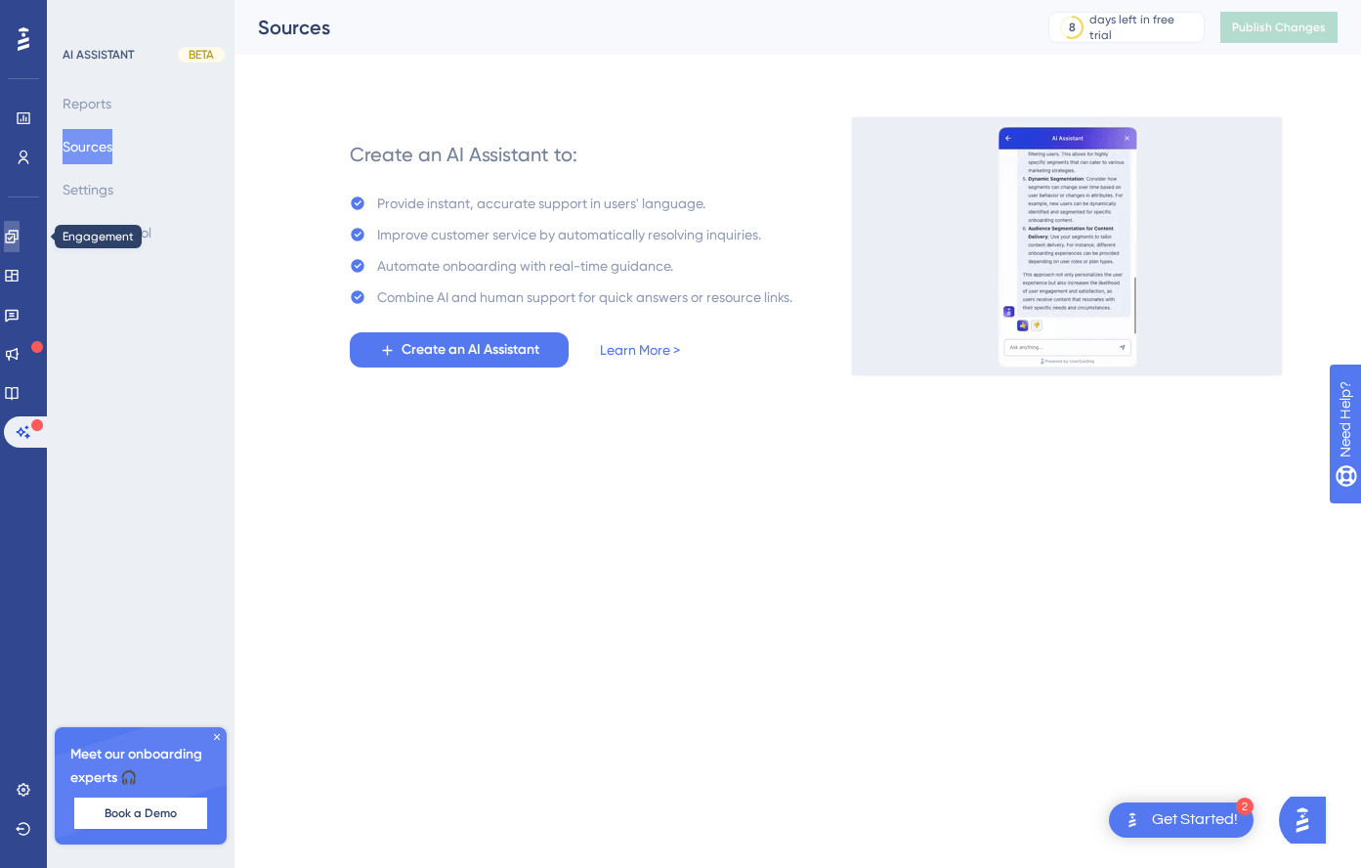
click at [18, 234] on icon at bounding box center [11, 236] width 13 height 13
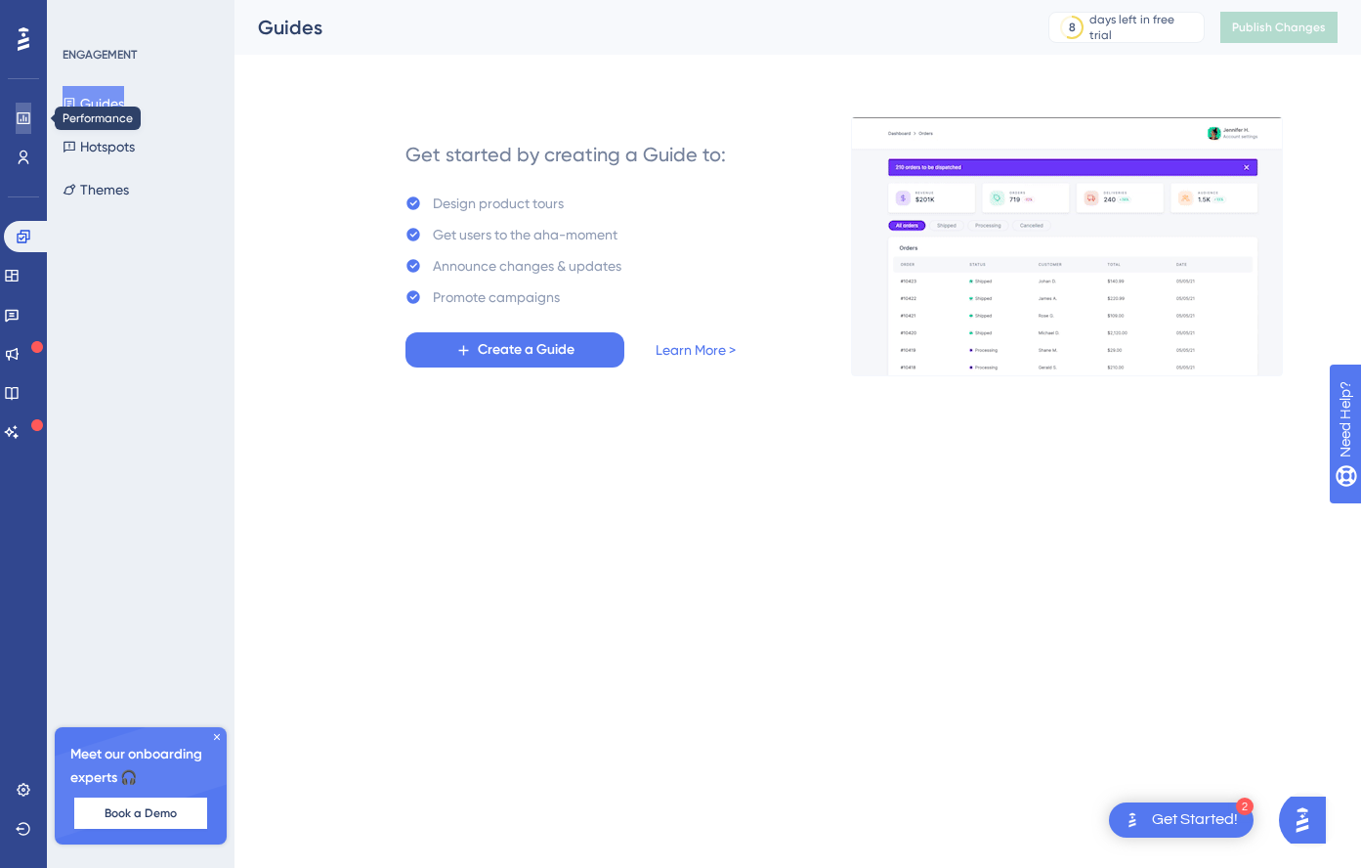
click at [21, 117] on icon at bounding box center [24, 118] width 16 height 16
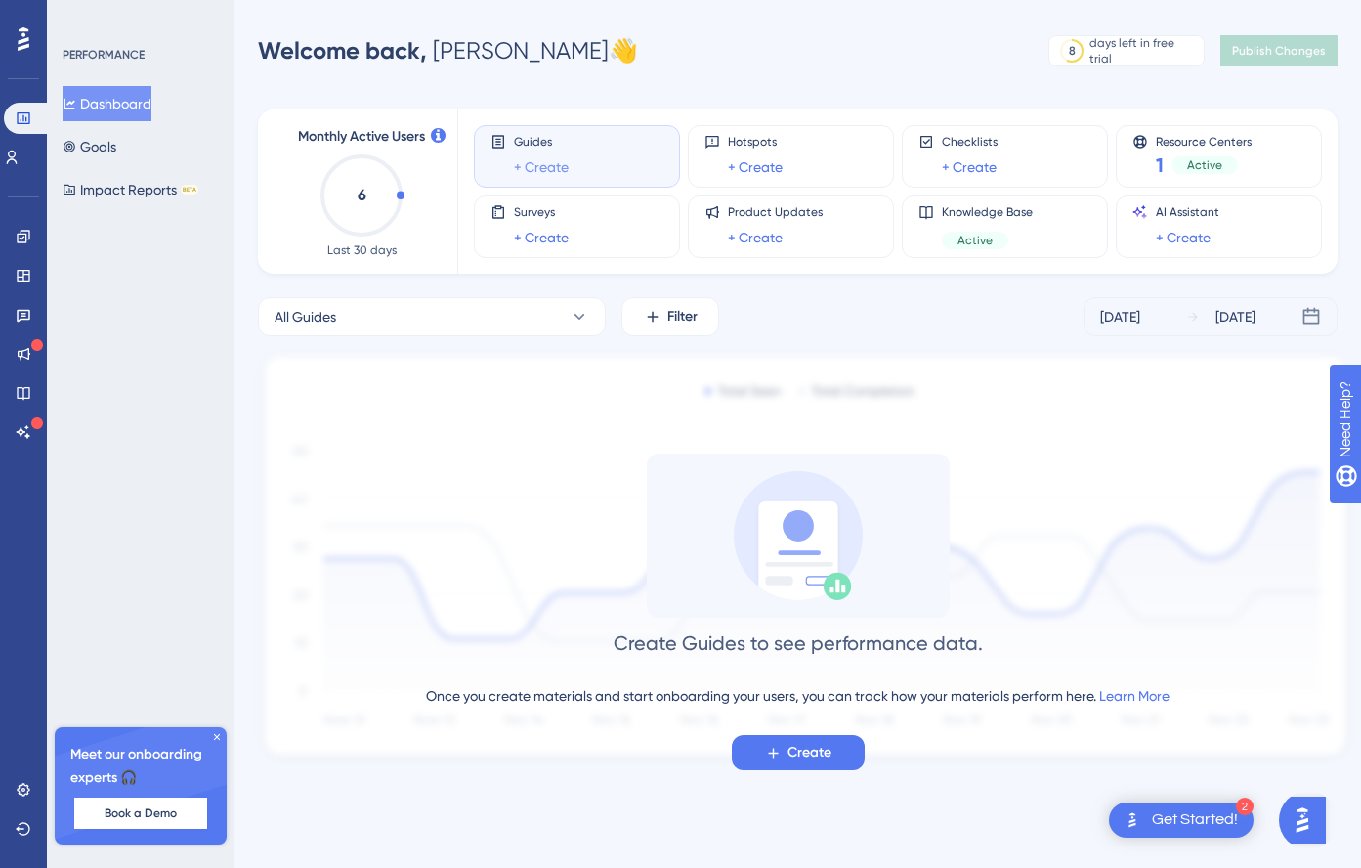
click at [547, 160] on link "+ Create" at bounding box center [541, 166] width 55 height 23
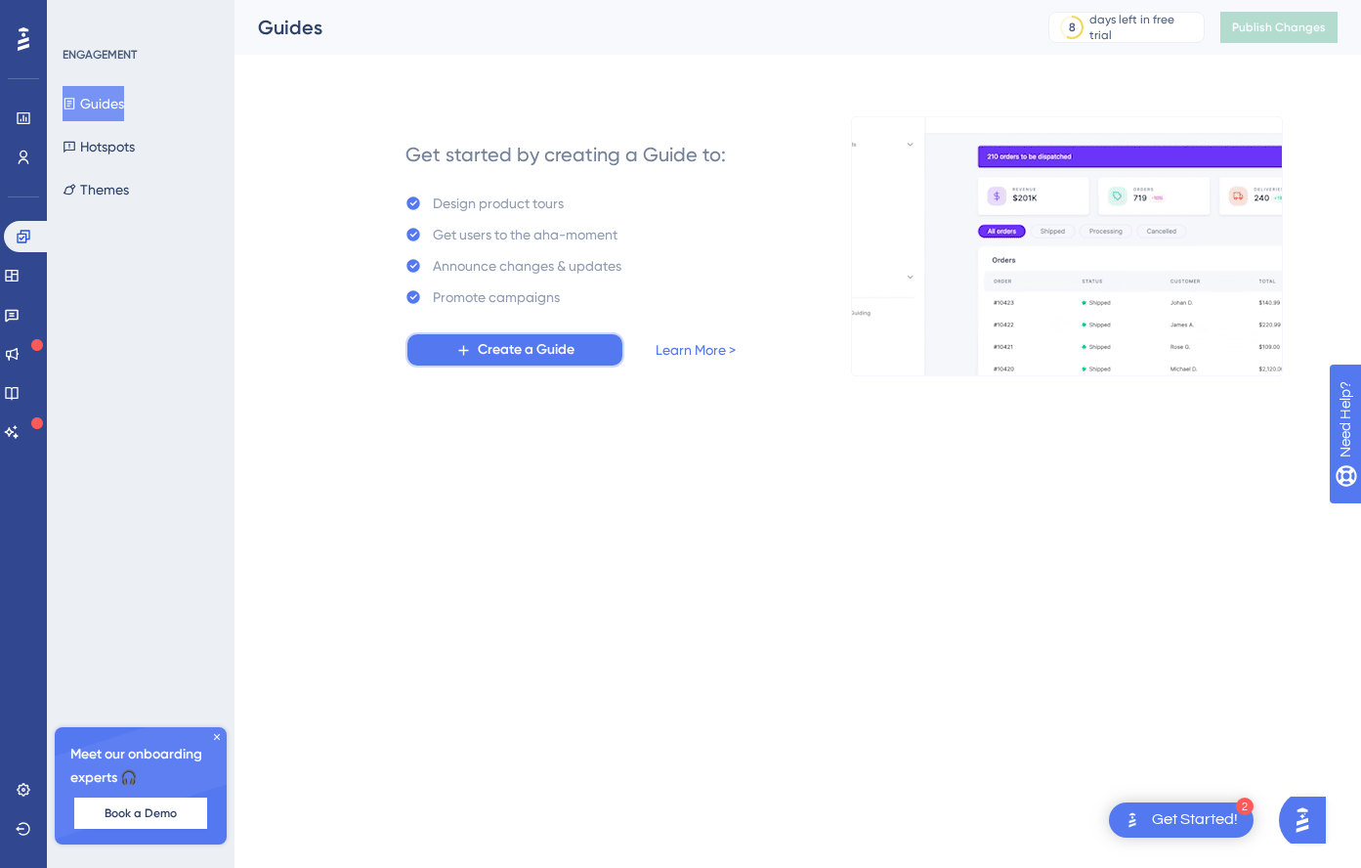
click at [516, 345] on span "Create a Guide" at bounding box center [526, 349] width 97 height 23
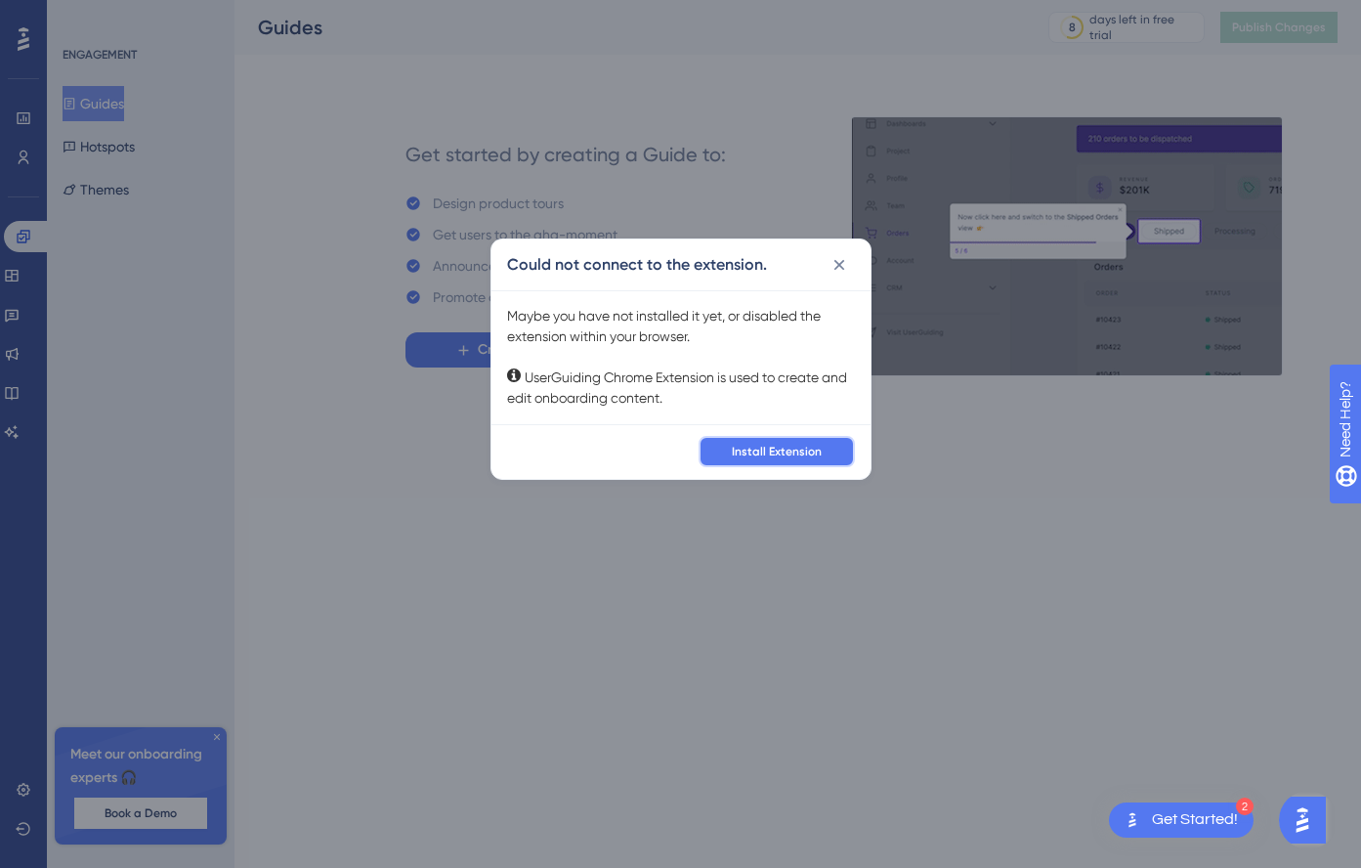
click at [799, 449] on span "Install Extension" at bounding box center [777, 452] width 90 height 16
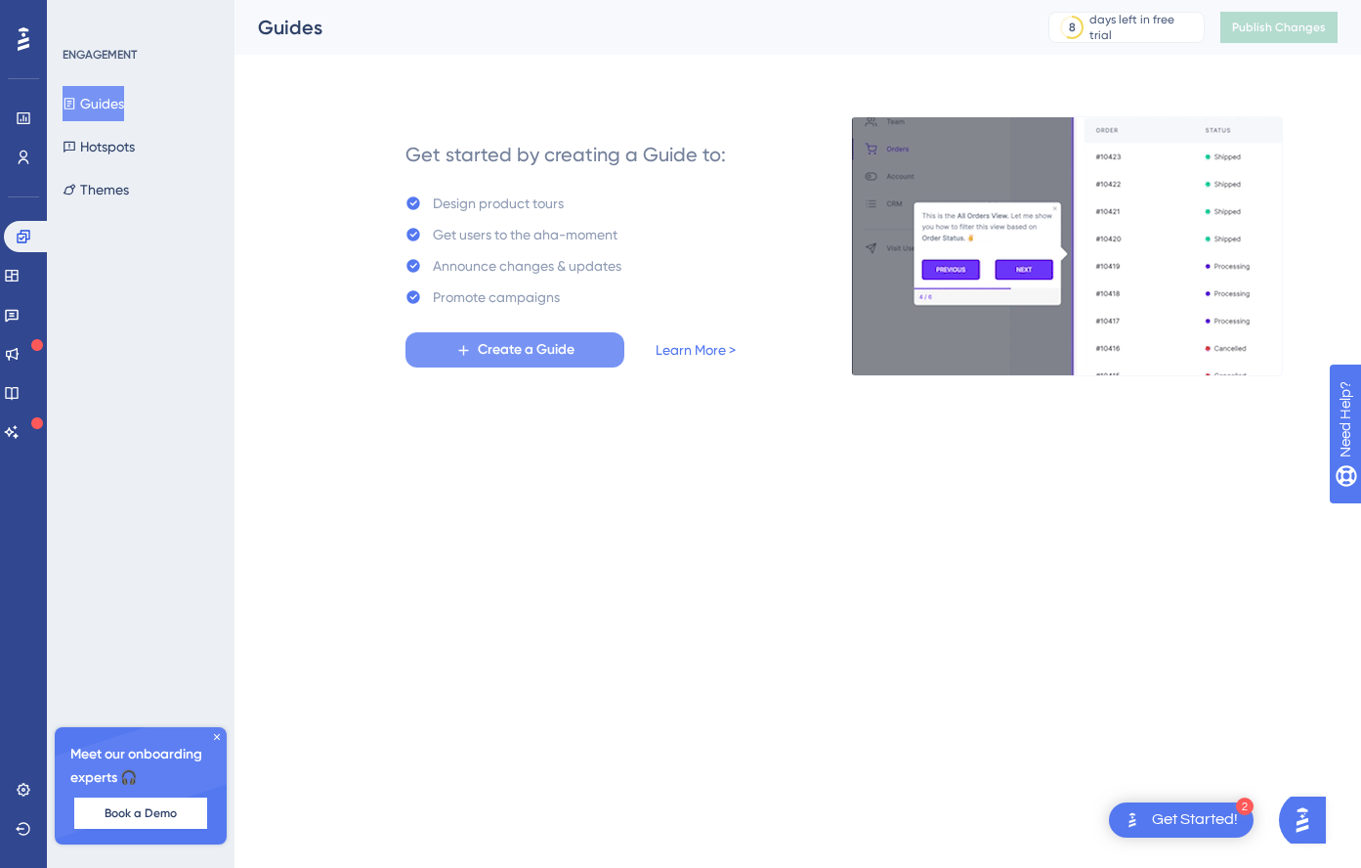
click at [569, 354] on span "Create a Guide" at bounding box center [526, 349] width 97 height 23
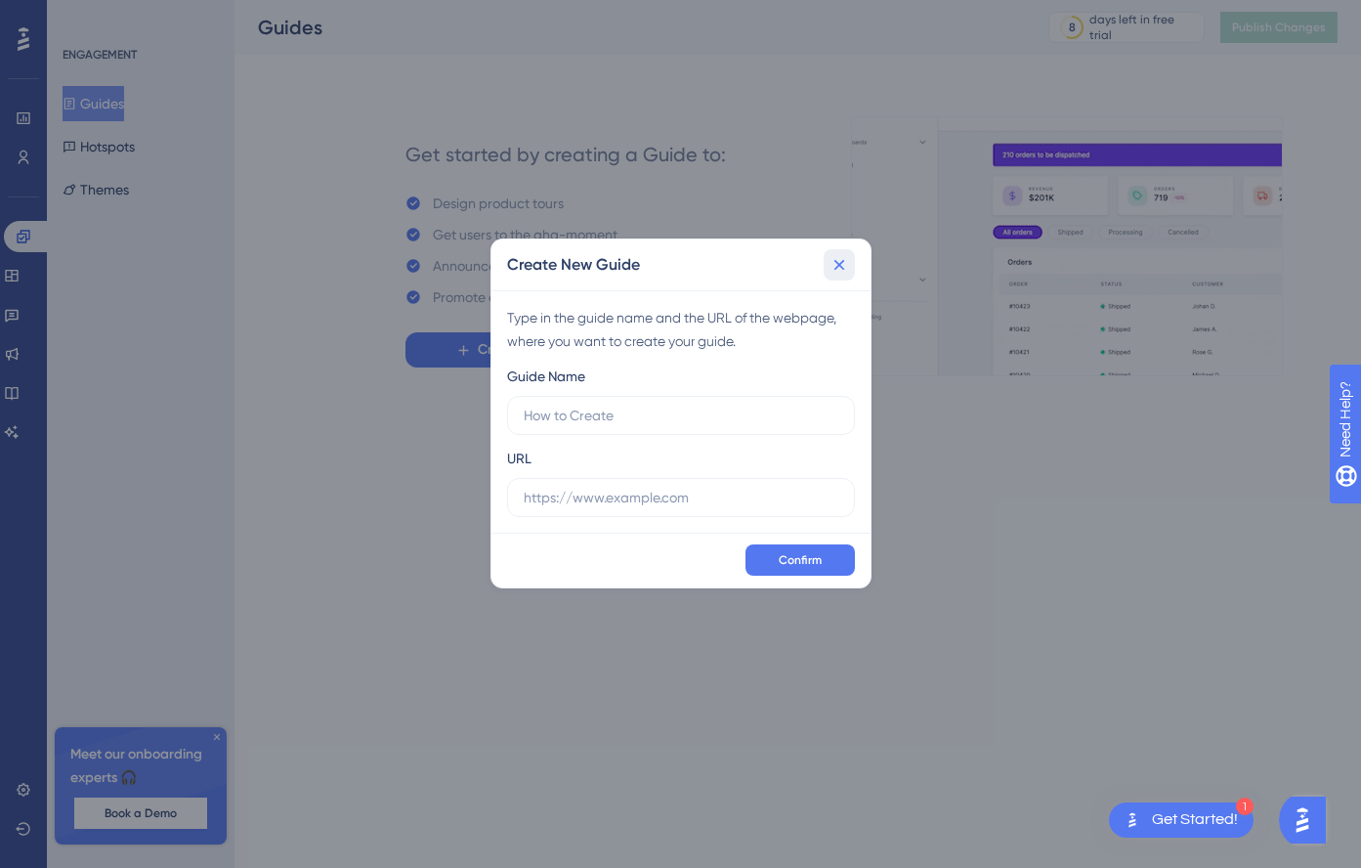
click at [840, 262] on icon at bounding box center [839, 265] width 11 height 11
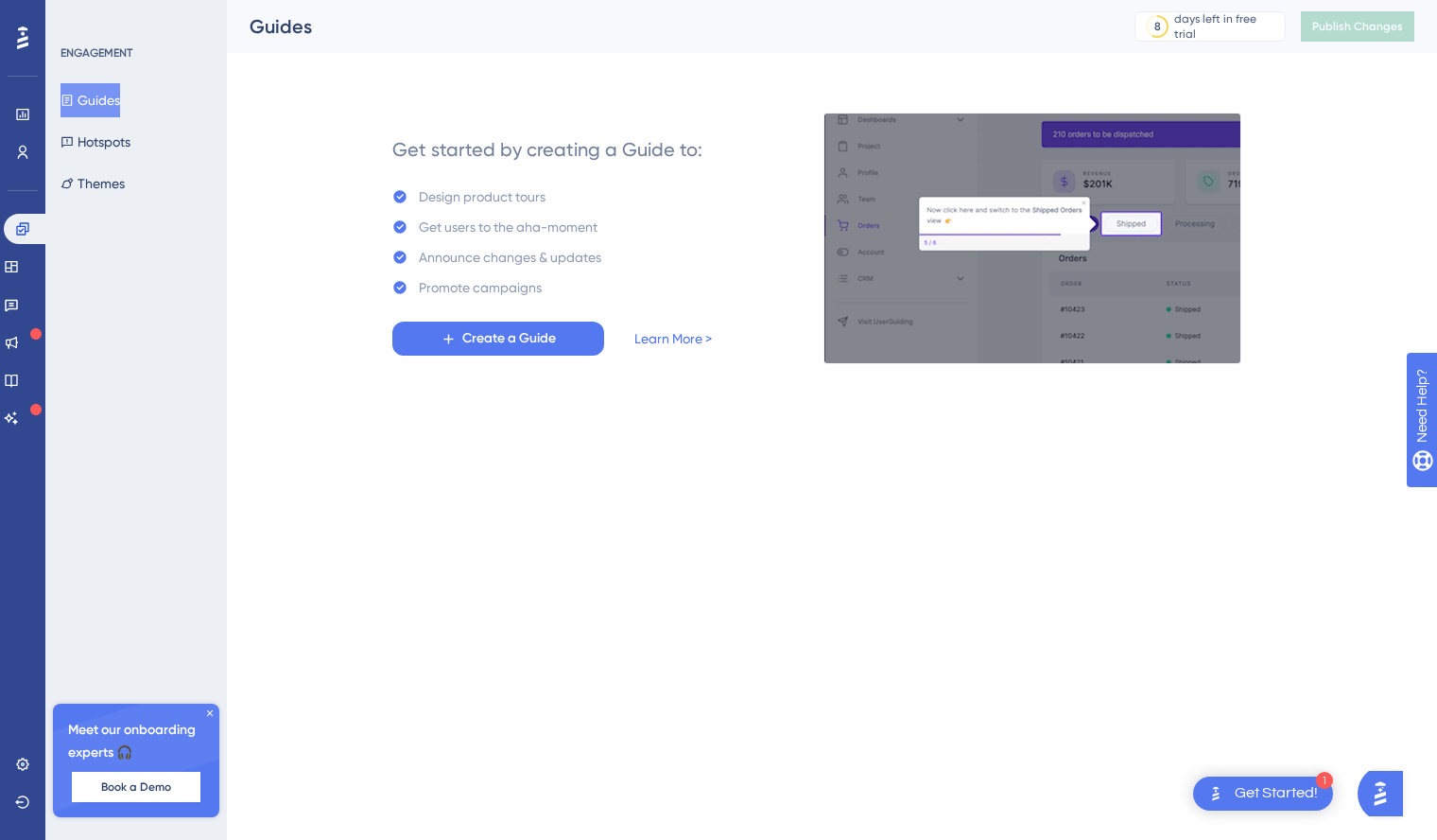
click at [210, 714] on icon at bounding box center [210, 713] width 12 height 12
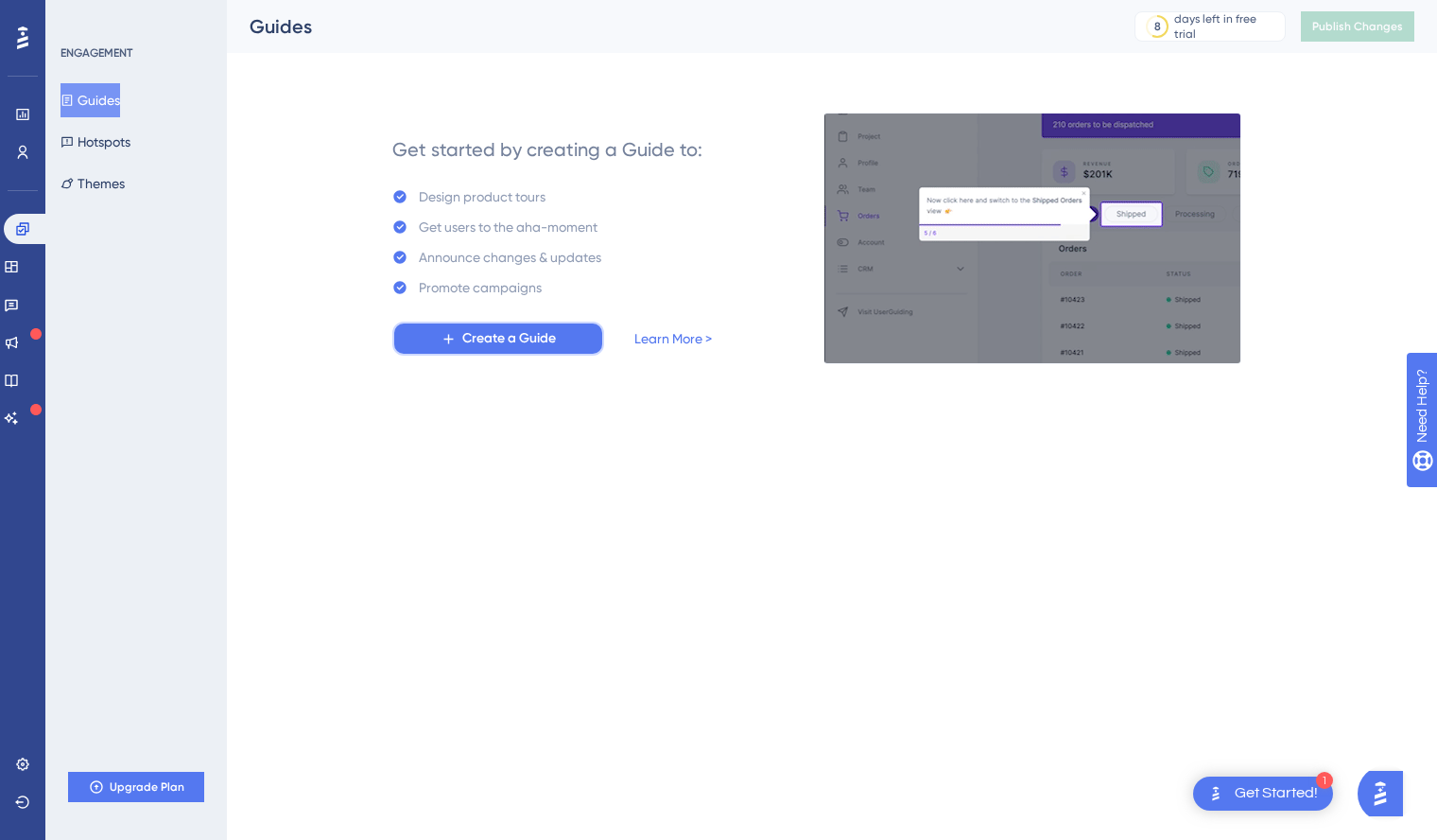
click at [496, 345] on span "Create a Guide" at bounding box center [509, 338] width 94 height 22
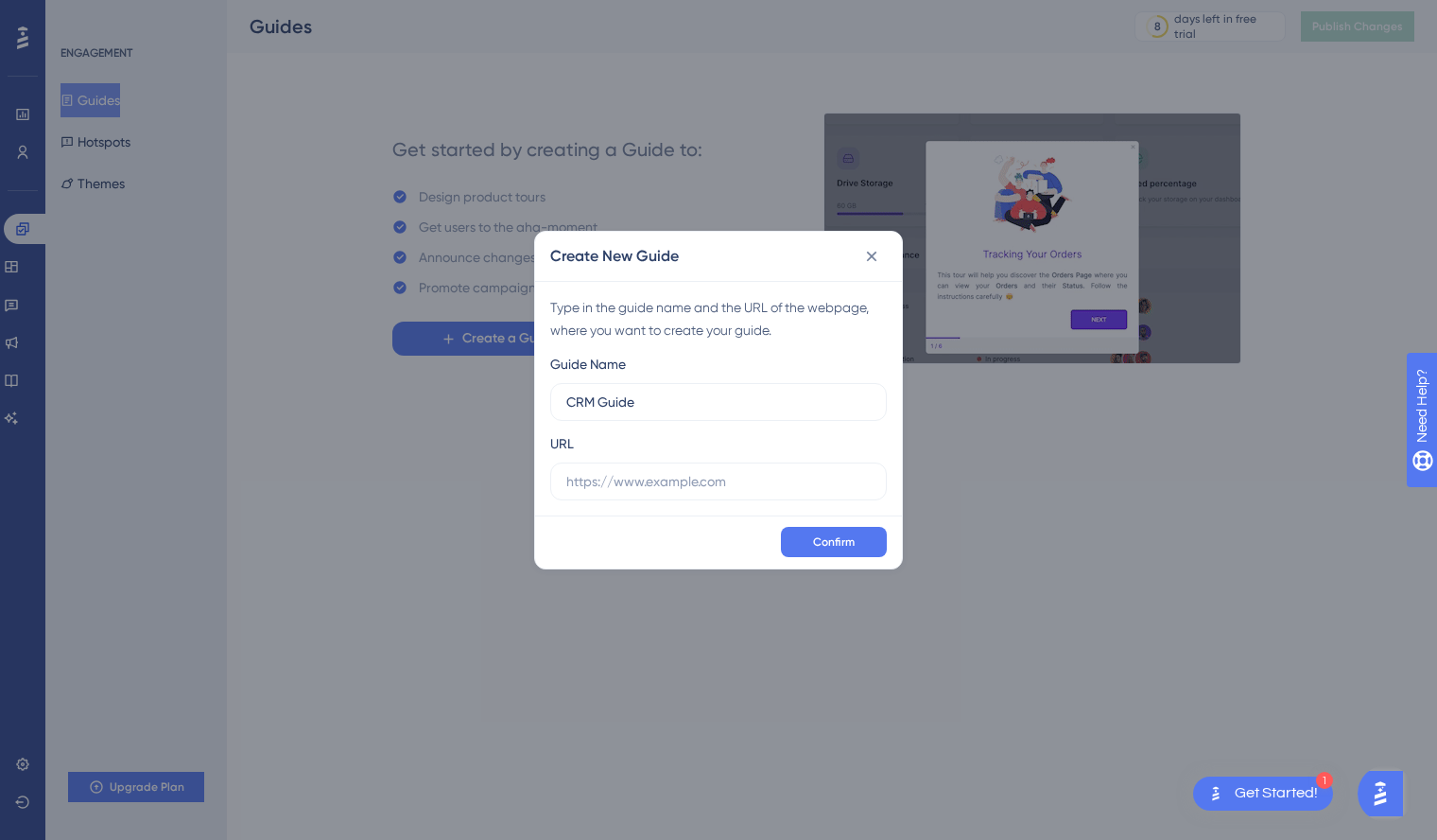
type input "CRM Guide"
click at [667, 478] on input "text" at bounding box center [718, 481] width 305 height 20
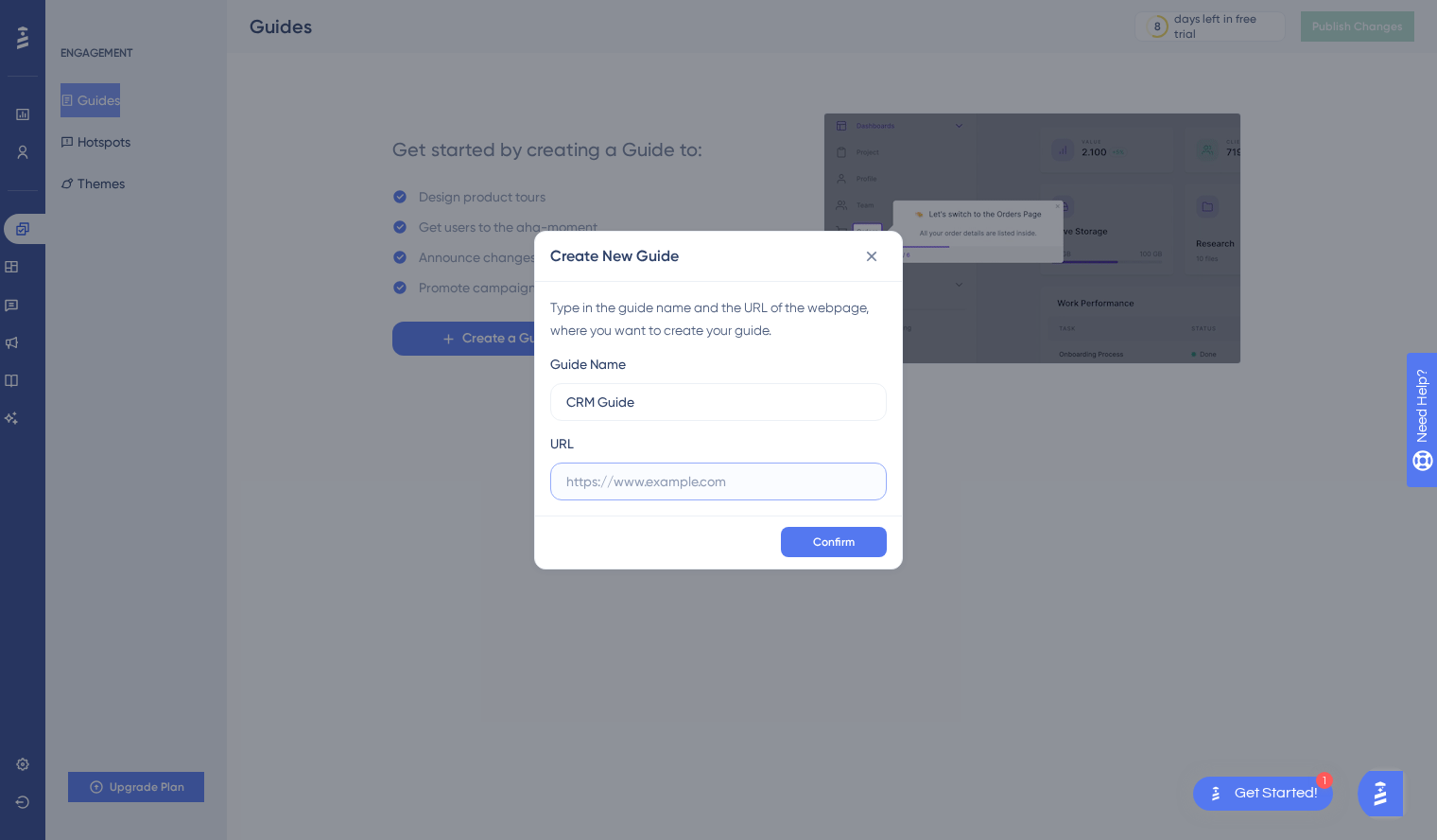
paste input "https://dev.network.yload.eu/#/crm/contacts"
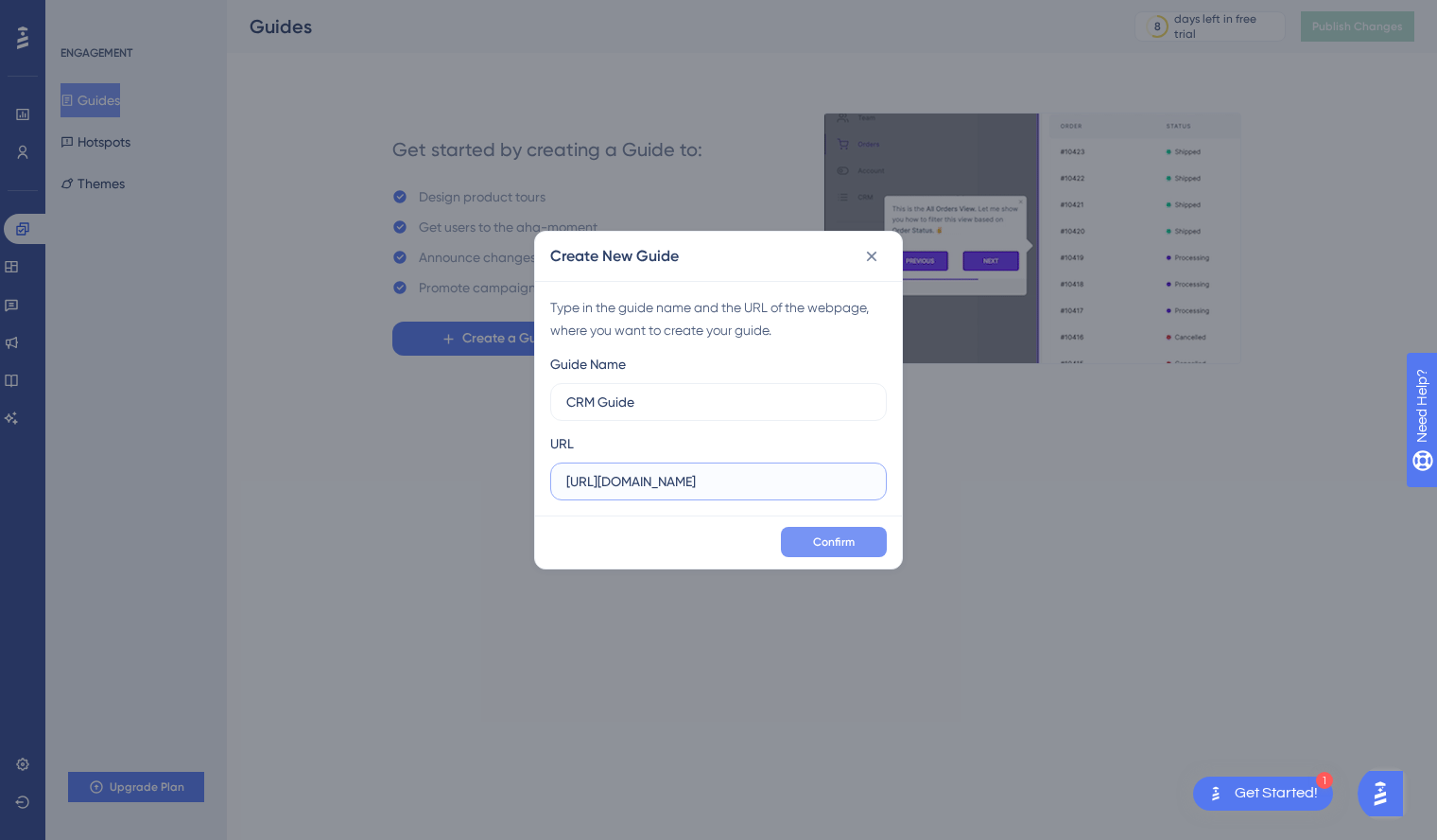
type input "https://dev.network.yload.eu/#/crm/contacts"
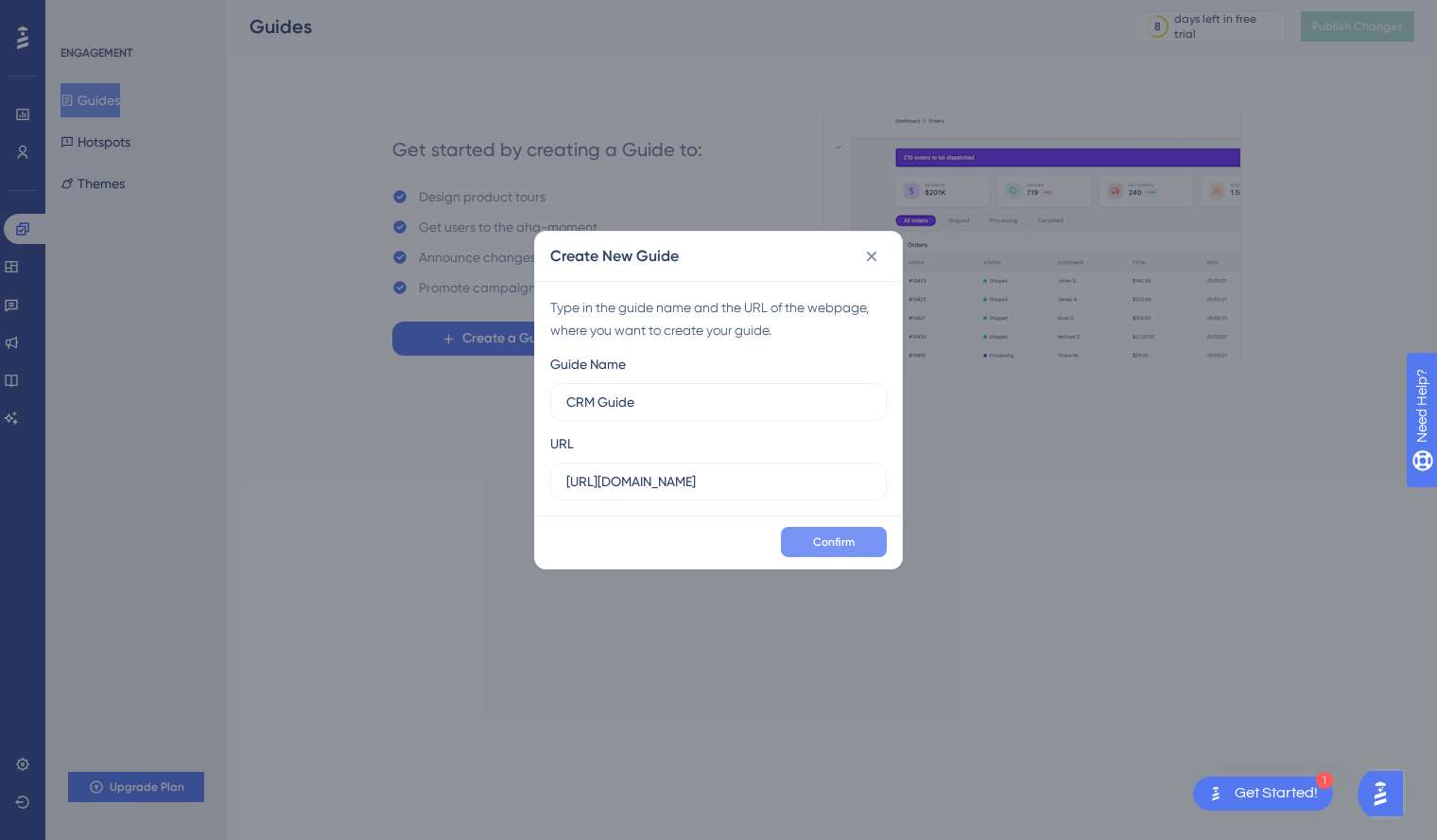
click at [848, 538] on span "Confirm" at bounding box center [833, 542] width 42 height 15
